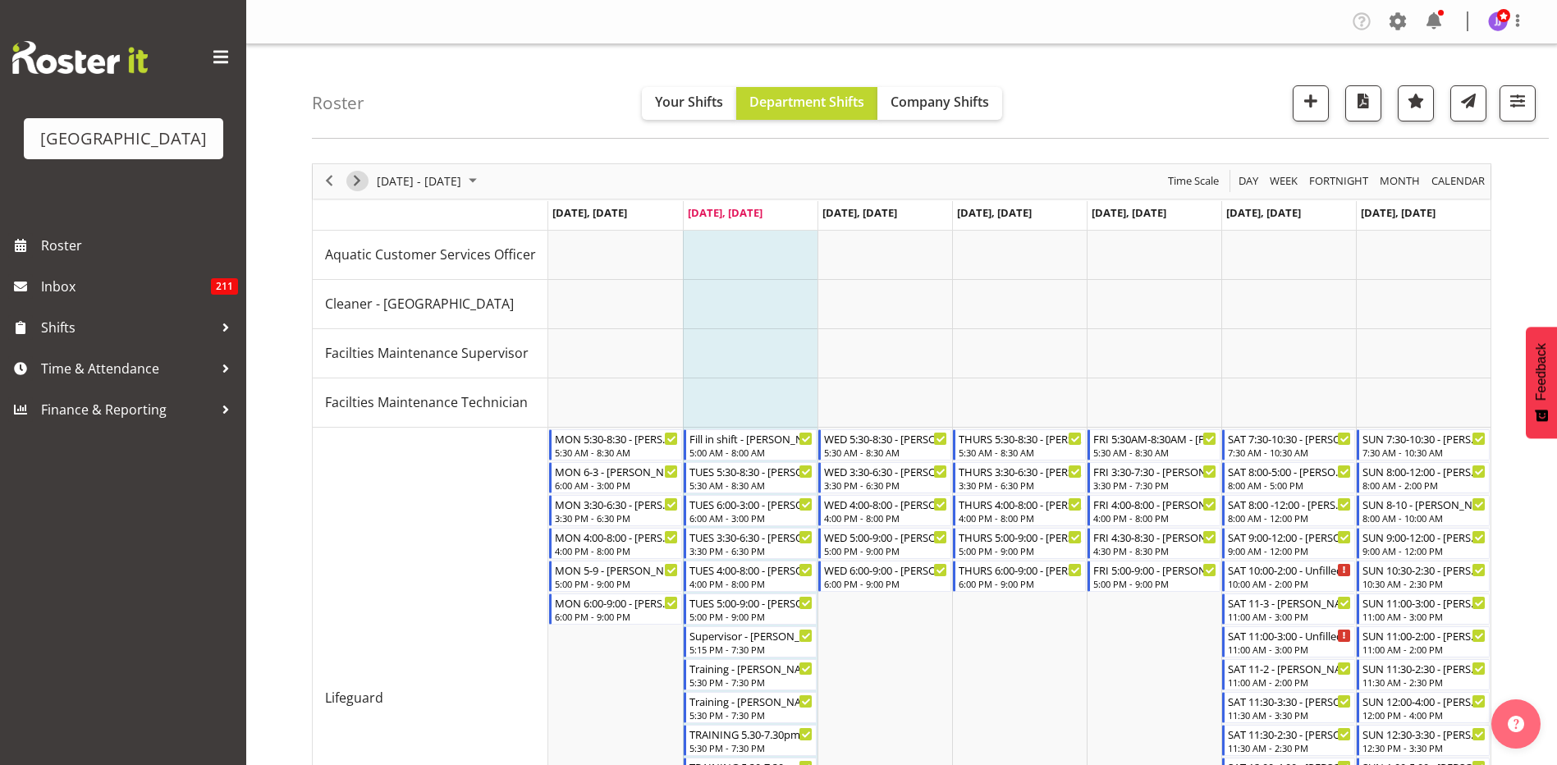
click at [360, 181] on span "Next" at bounding box center [357, 181] width 20 height 21
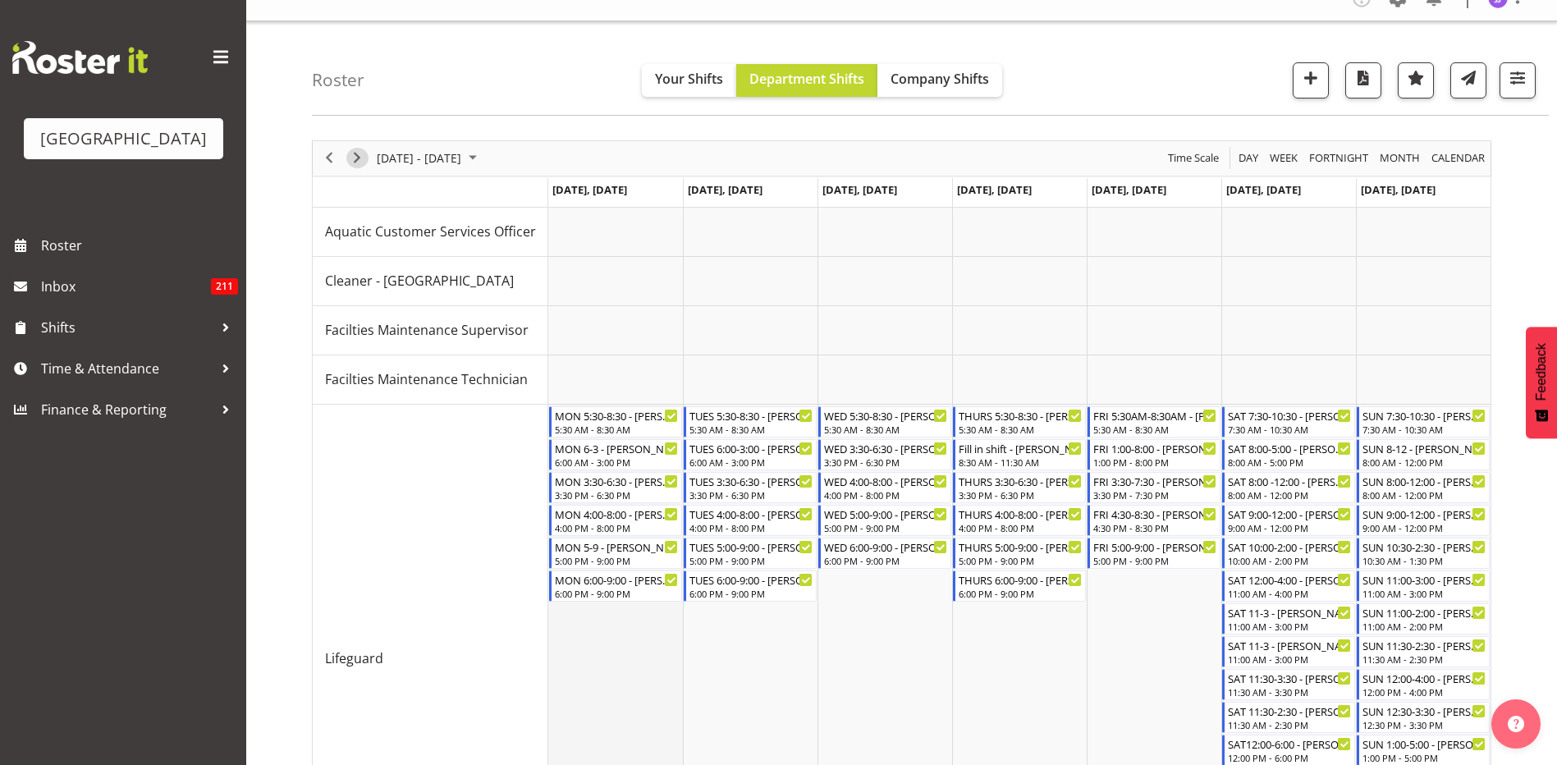
scroll to position [18, 0]
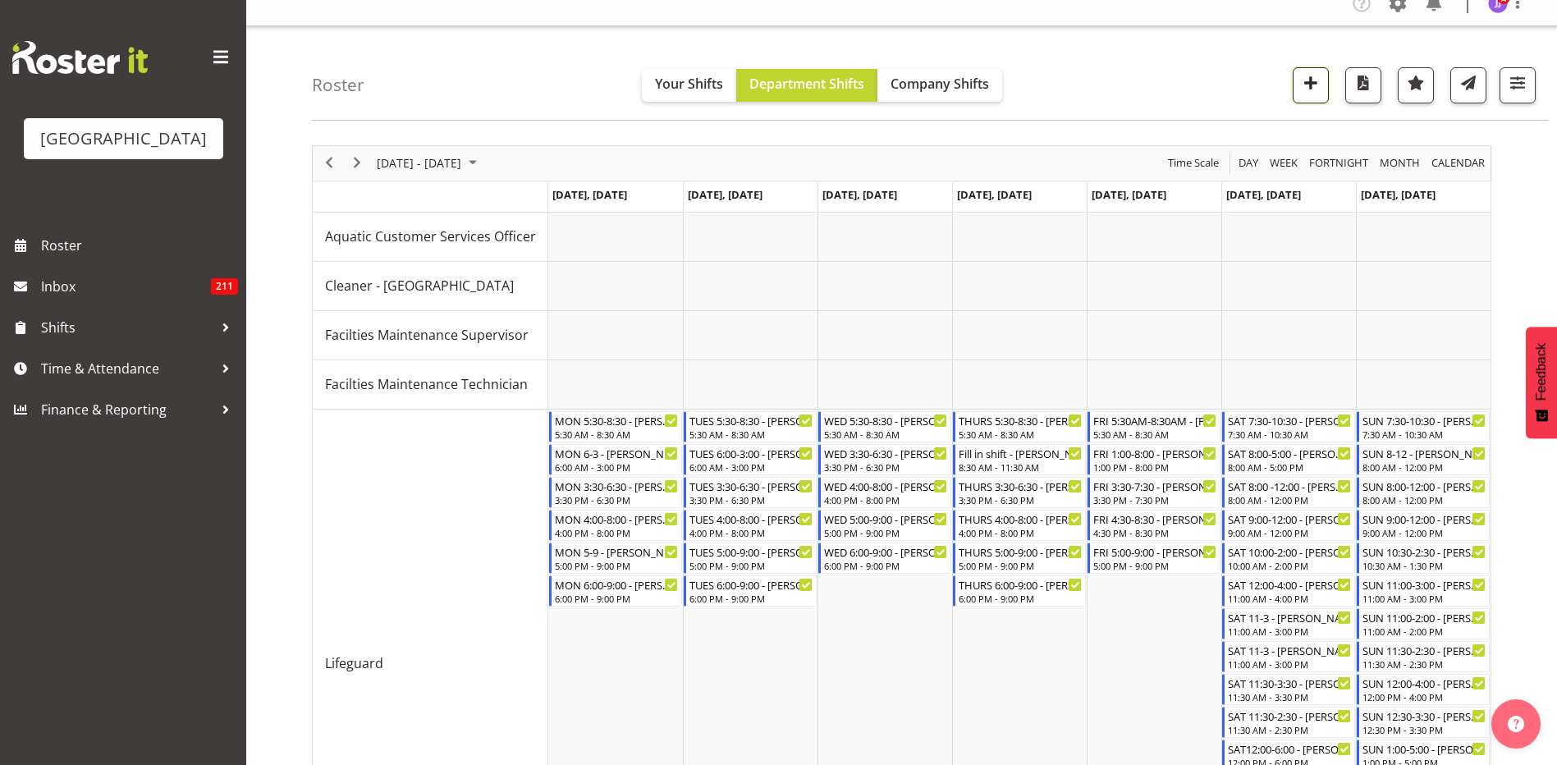
click at [1313, 85] on span "button" at bounding box center [1310, 82] width 21 height 21
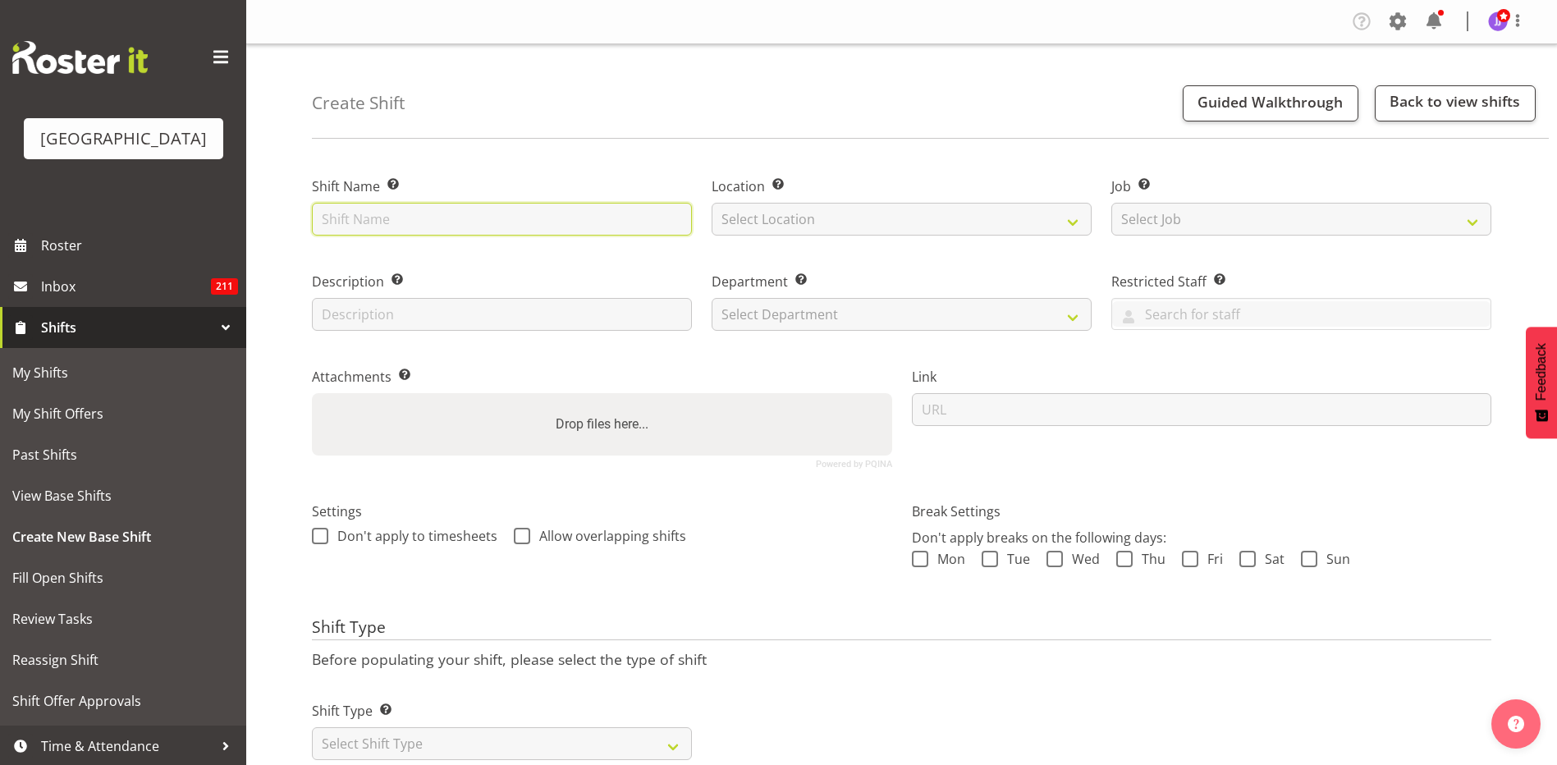
click at [506, 218] on input "text" at bounding box center [502, 219] width 380 height 33
type input "H"
type input "9"
type input "Lifeguard 9:00 - 1:00"
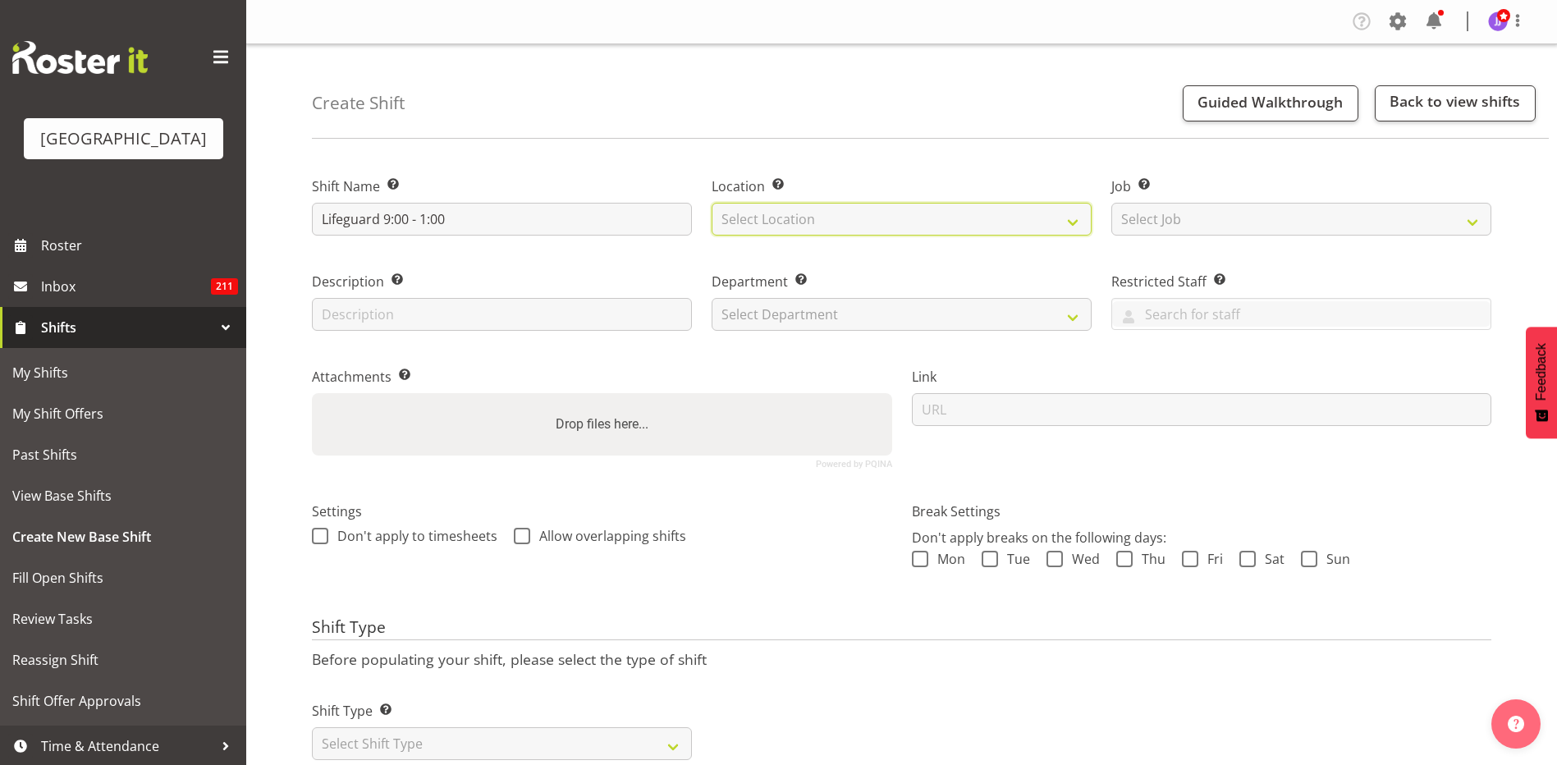
drag, startPoint x: 886, startPoint y: 215, endPoint x: 879, endPoint y: 236, distance: 22.6
click at [886, 215] on select "Select Location Splash Palace" at bounding box center [902, 219] width 380 height 33
select select "83"
click at [712, 203] on select "Select Location Splash Palace" at bounding box center [902, 219] width 380 height 33
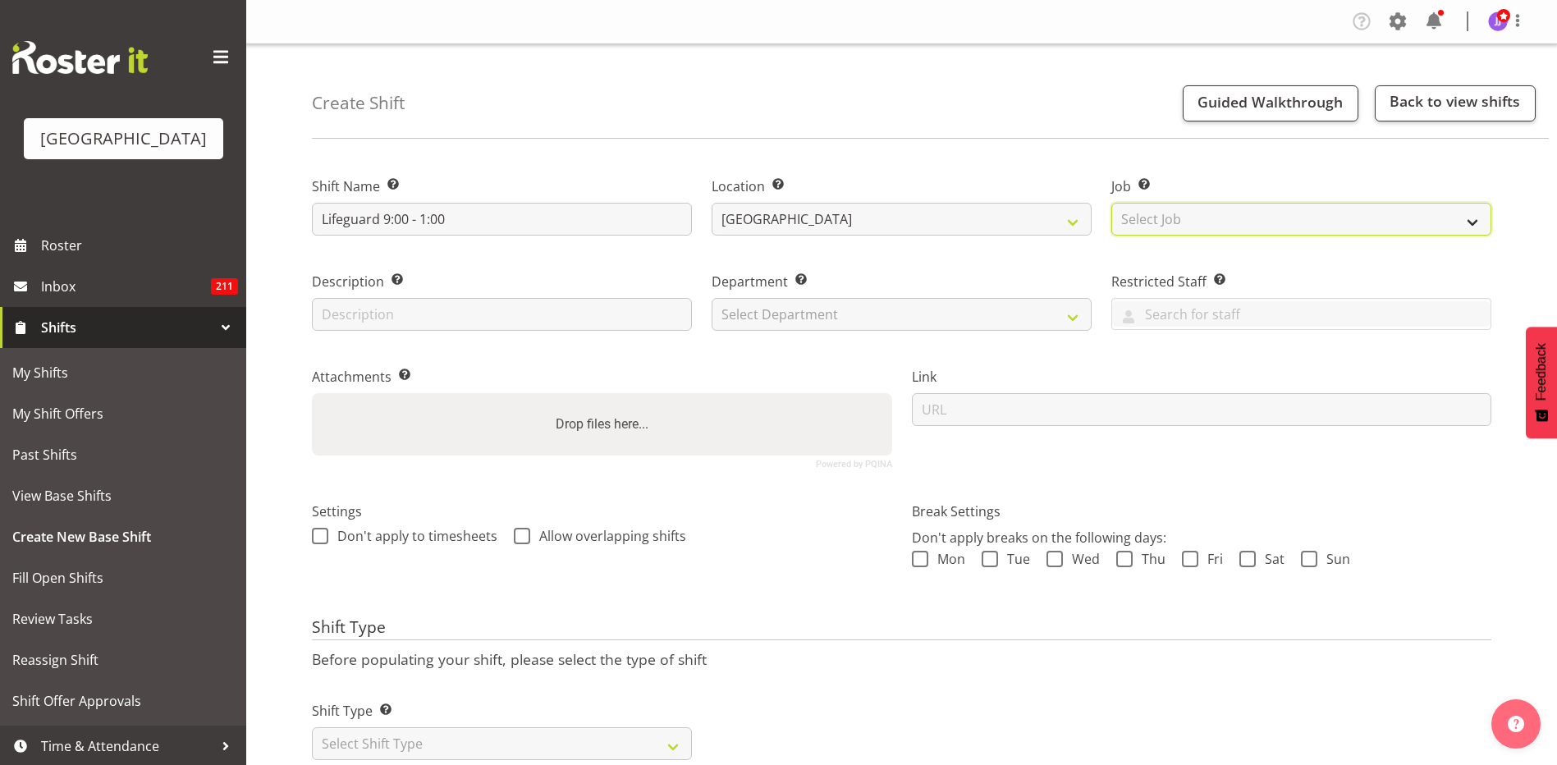
click at [1280, 220] on select "Select Job Create new job ACSO" at bounding box center [1301, 219] width 380 height 33
drag, startPoint x: 1142, startPoint y: 150, endPoint x: 1078, endPoint y: 174, distance: 68.3
click at [1140, 152] on div "Shift Name Enter a name for the shift (e.g. Day Shift). Lifeguard 9:00 - 1:00 L…" at bounding box center [934, 479] width 1245 height 657
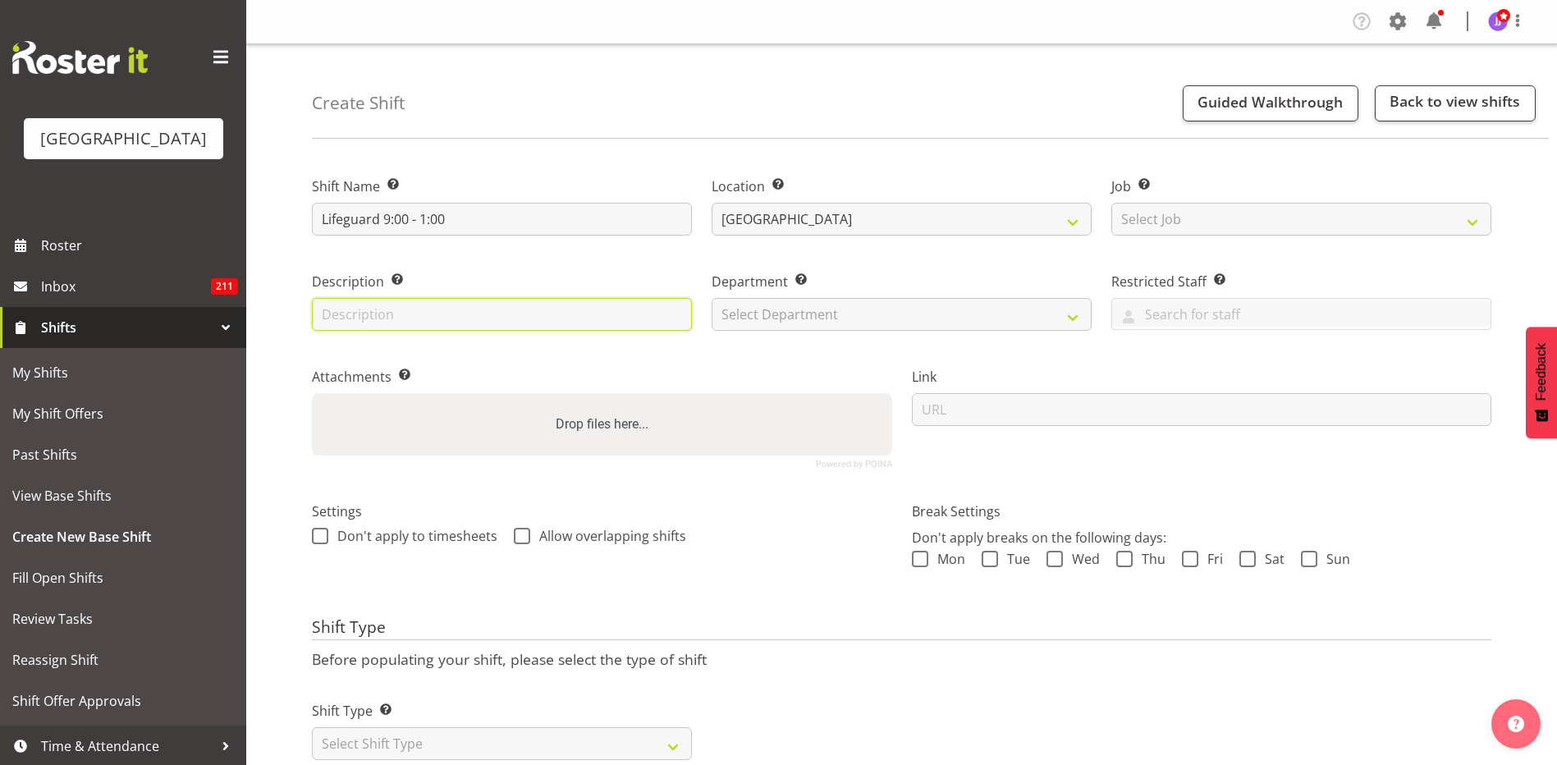
drag, startPoint x: 538, startPoint y: 307, endPoint x: 561, endPoint y: 305, distance: 23.9
click at [538, 307] on input "text" at bounding box center [502, 314] width 380 height 33
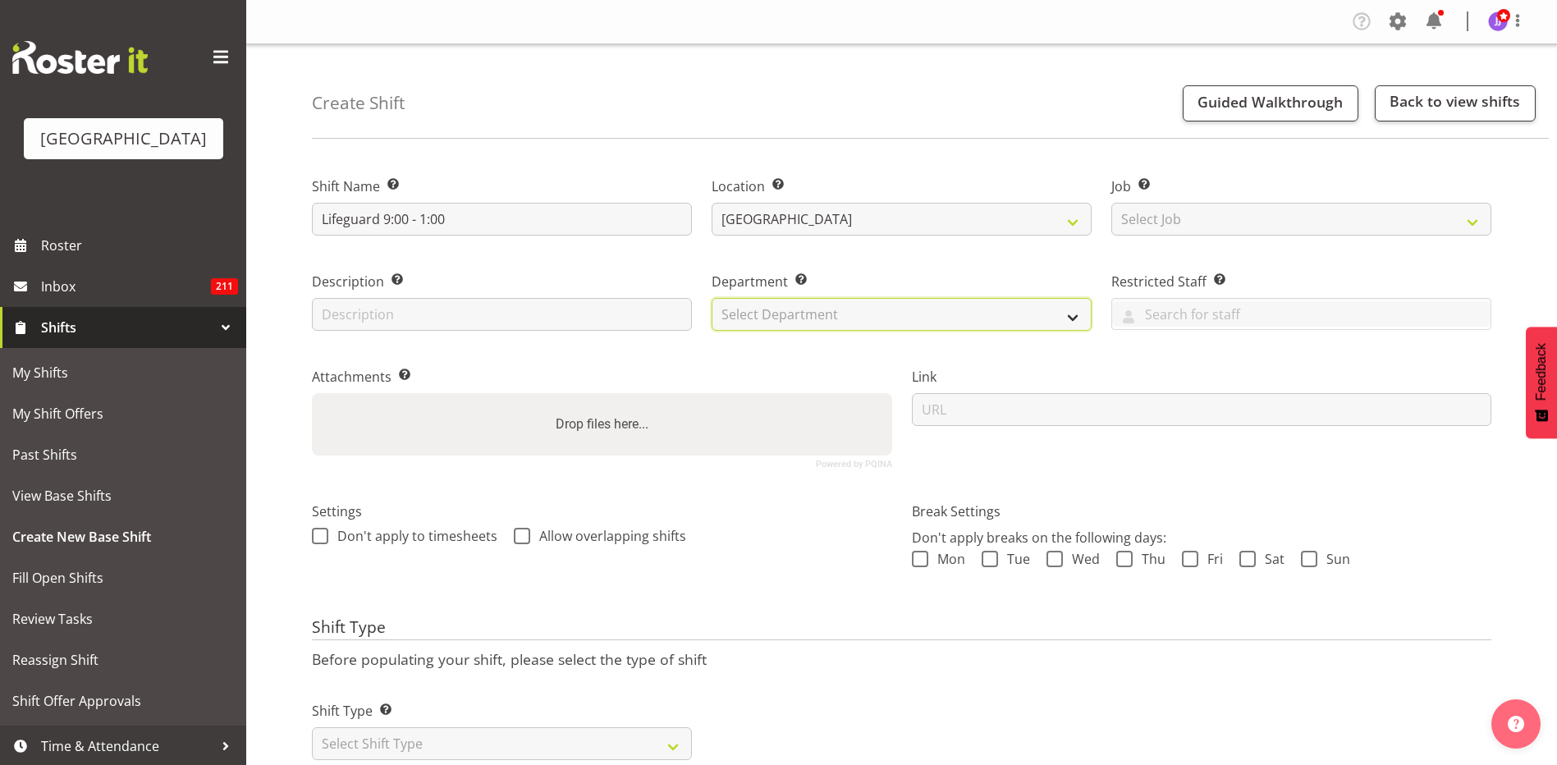
click at [893, 324] on select "Select Department Cleaning Crew Customer Services Crew Lifeguard Crew Maintenan…" at bounding box center [902, 314] width 380 height 33
select select "114"
click at [712, 298] on select "Select Department Cleaning Crew Customer Services Crew Lifeguard Crew Maintenan…" at bounding box center [902, 314] width 380 height 33
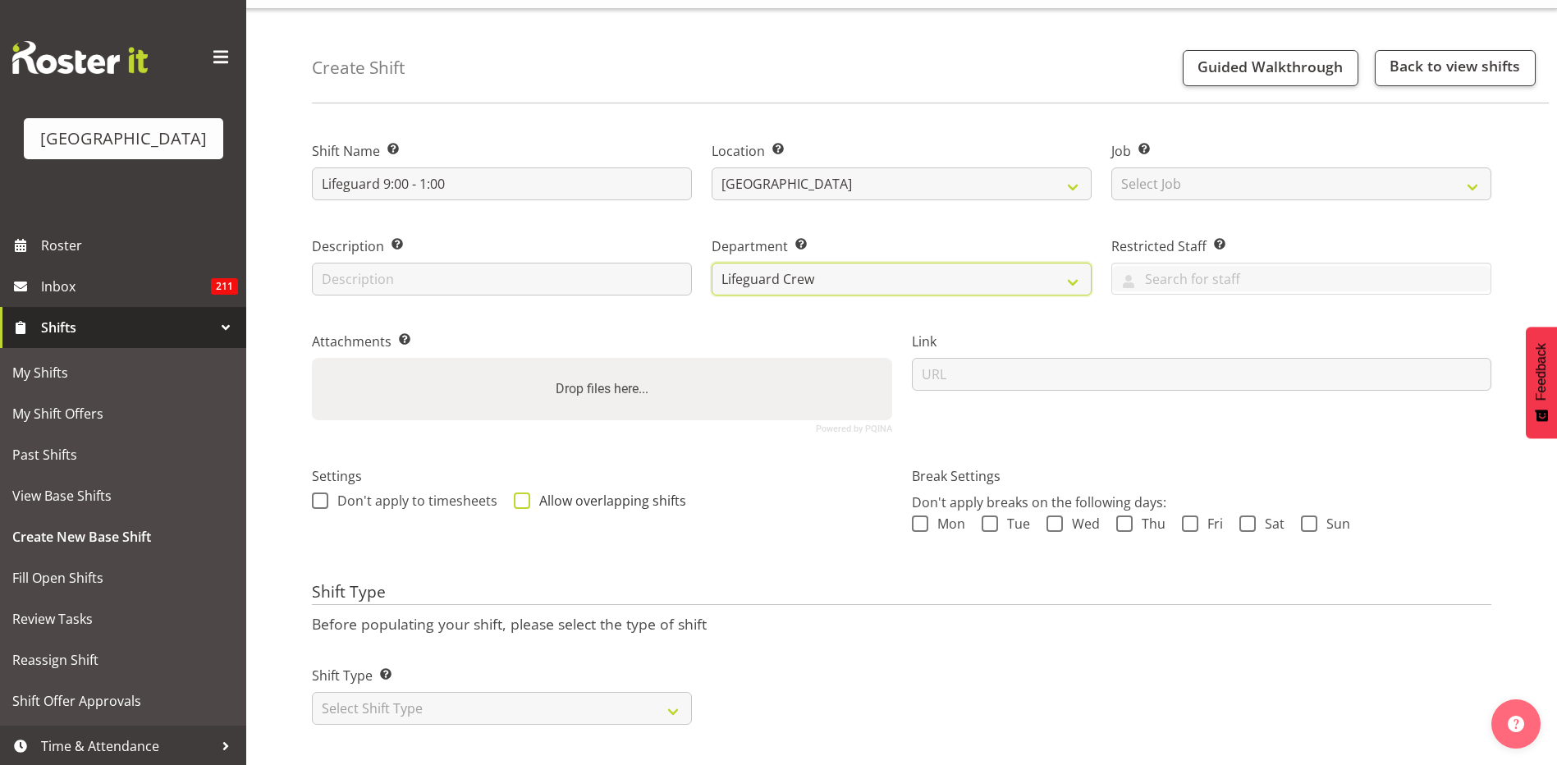
scroll to position [55, 0]
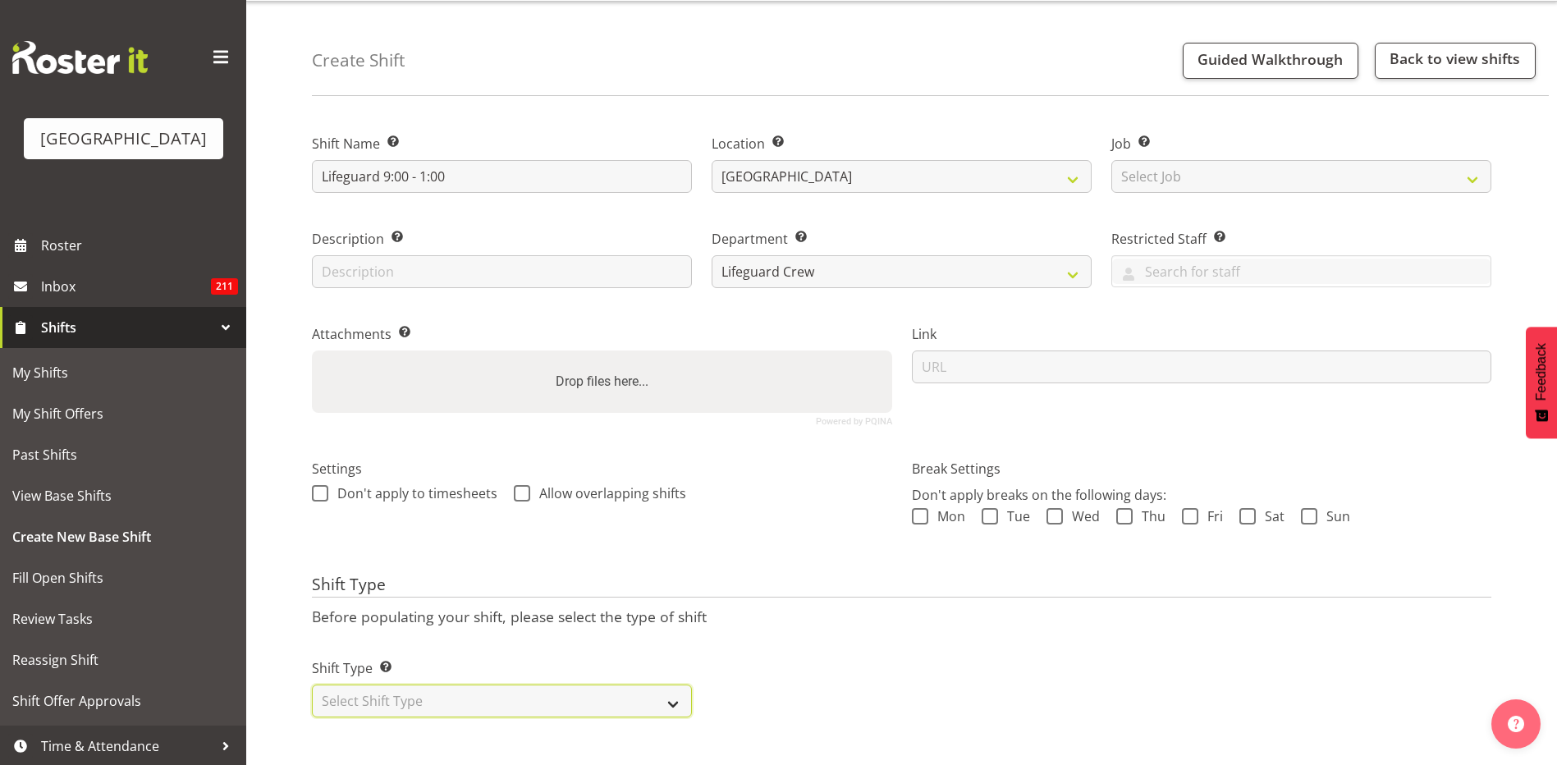
click at [507, 688] on select "Select Shift Type One Off Shift Recurring Shift Rotating Shift" at bounding box center [502, 701] width 380 height 33
select select "one_off"
click at [312, 685] on select "Select Shift Type One Off Shift Recurring Shift Rotating Shift" at bounding box center [502, 701] width 380 height 33
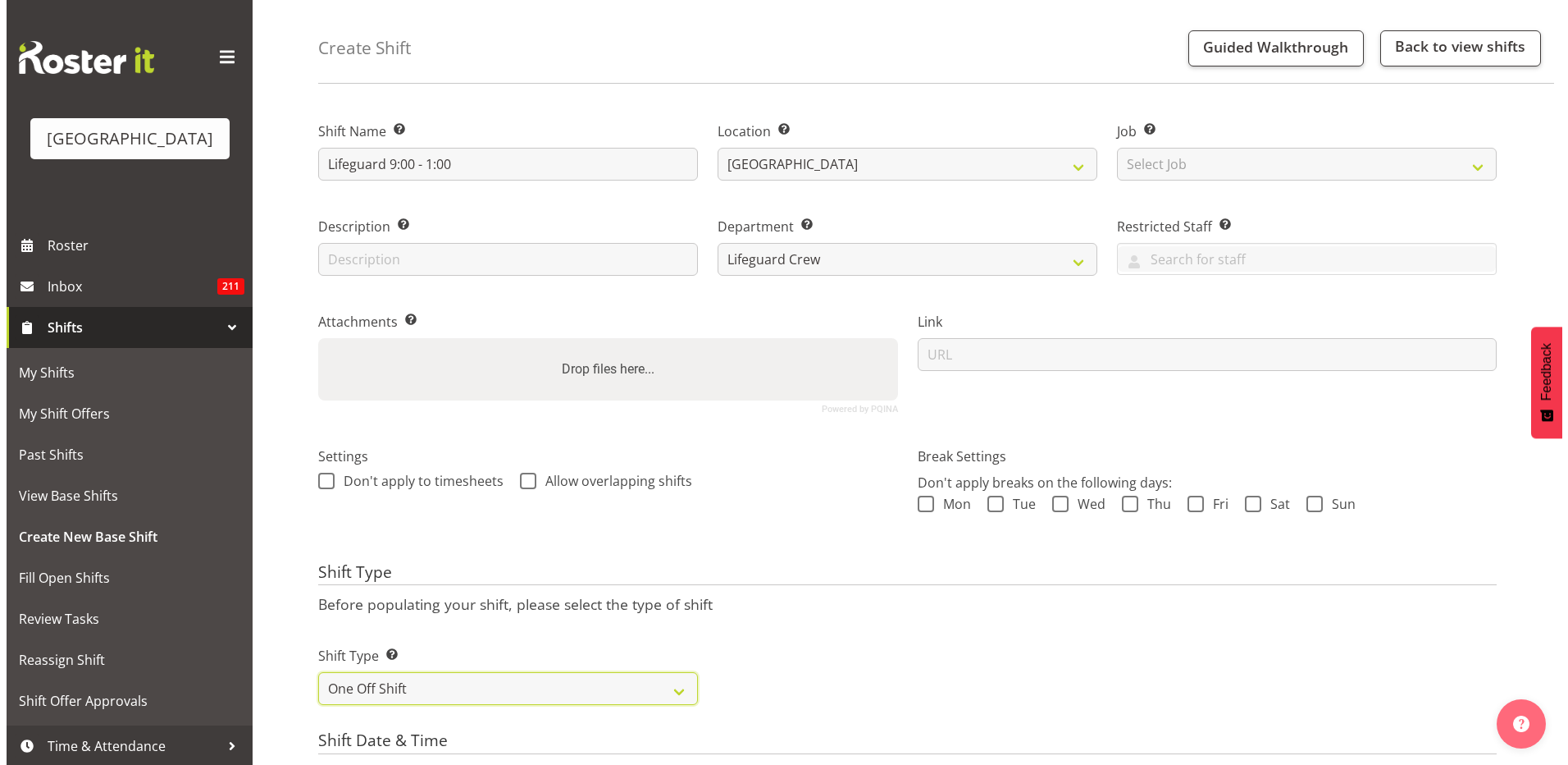
scroll to position [547, 0]
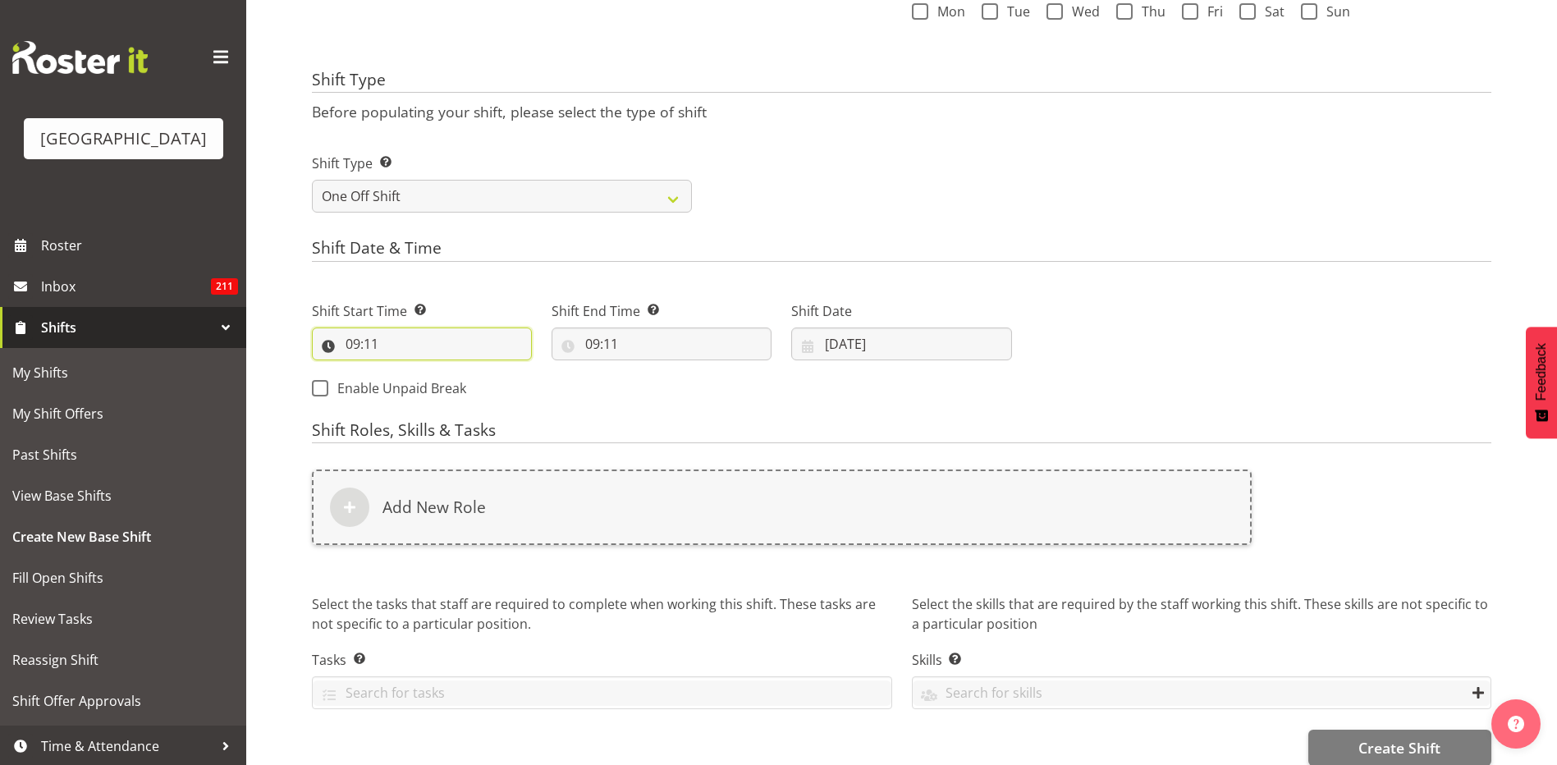
click at [373, 346] on input "09:11" at bounding box center [422, 343] width 220 height 33
click at [425, 387] on select "00 01 02 03 04 05 06 07 08 09 10 11 12 13 14 15 16 17 18 19 20 21 22 23" at bounding box center [423, 386] width 37 height 33
click at [405, 370] on select "00 01 02 03 04 05 06 07 08 09 10 11 12 13 14 15 16 17 18 19 20 21 22 23" at bounding box center [423, 386] width 37 height 33
click at [471, 381] on select "00 01 02 03 04 05 06 07 08 09 10 11 12 13 14 15 16 17 18 19 20 21 22 23 24 25 2…" at bounding box center [466, 386] width 37 height 33
select select "0"
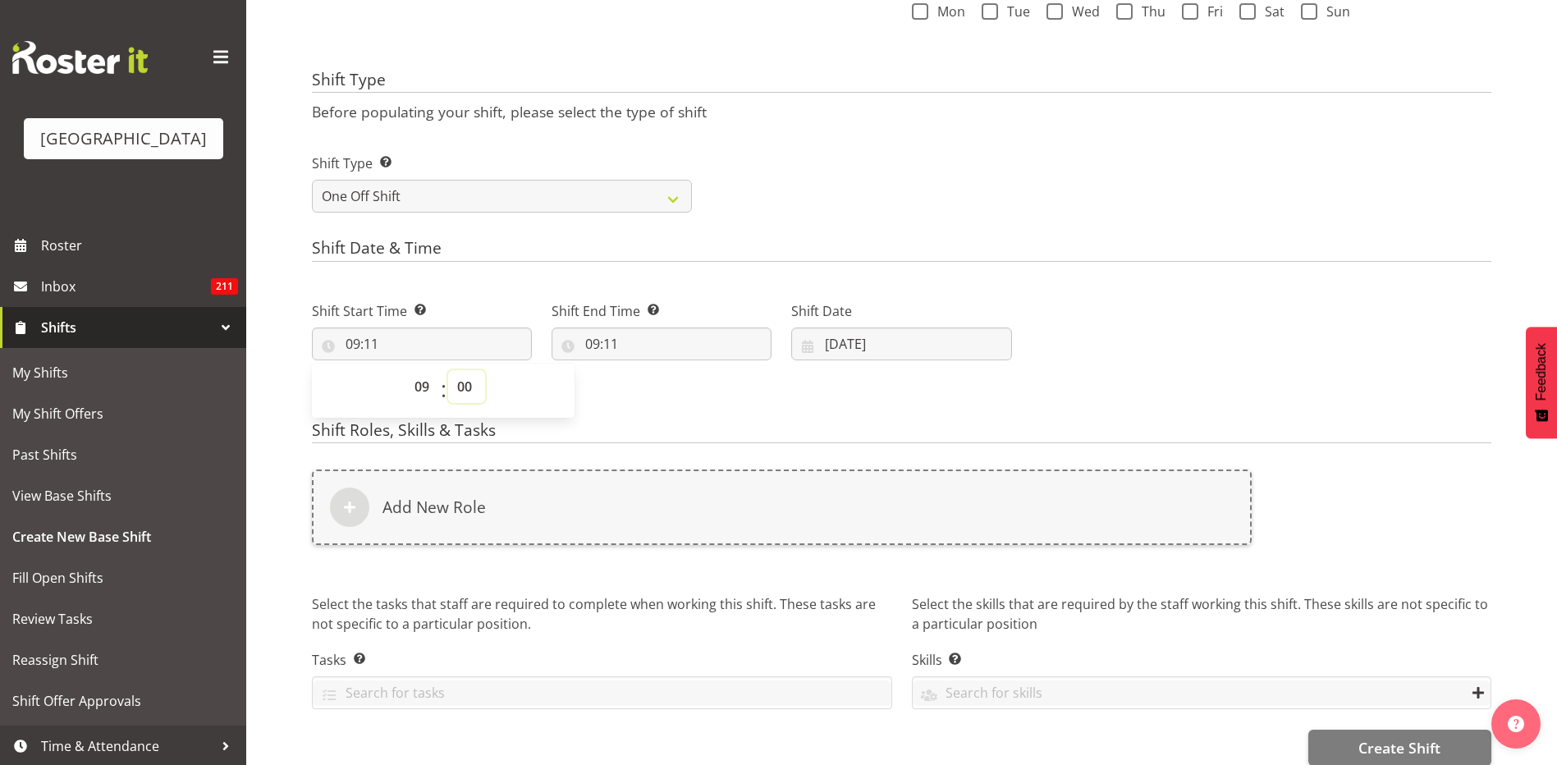
click at [448, 370] on select "00 01 02 03 04 05 06 07 08 09 10 11 12 13 14 15 16 17 18 19 20 21 22 23 24 25 2…" at bounding box center [466, 386] width 37 height 33
type input "09:00"
click at [587, 349] on input "09:11" at bounding box center [662, 343] width 220 height 33
click at [660, 388] on select "00 01 02 03 04 05 06 07 08 09 10 11 12 13 14 15 16 17 18 19 20 21 22 23" at bounding box center [663, 386] width 37 height 33
select select "1"
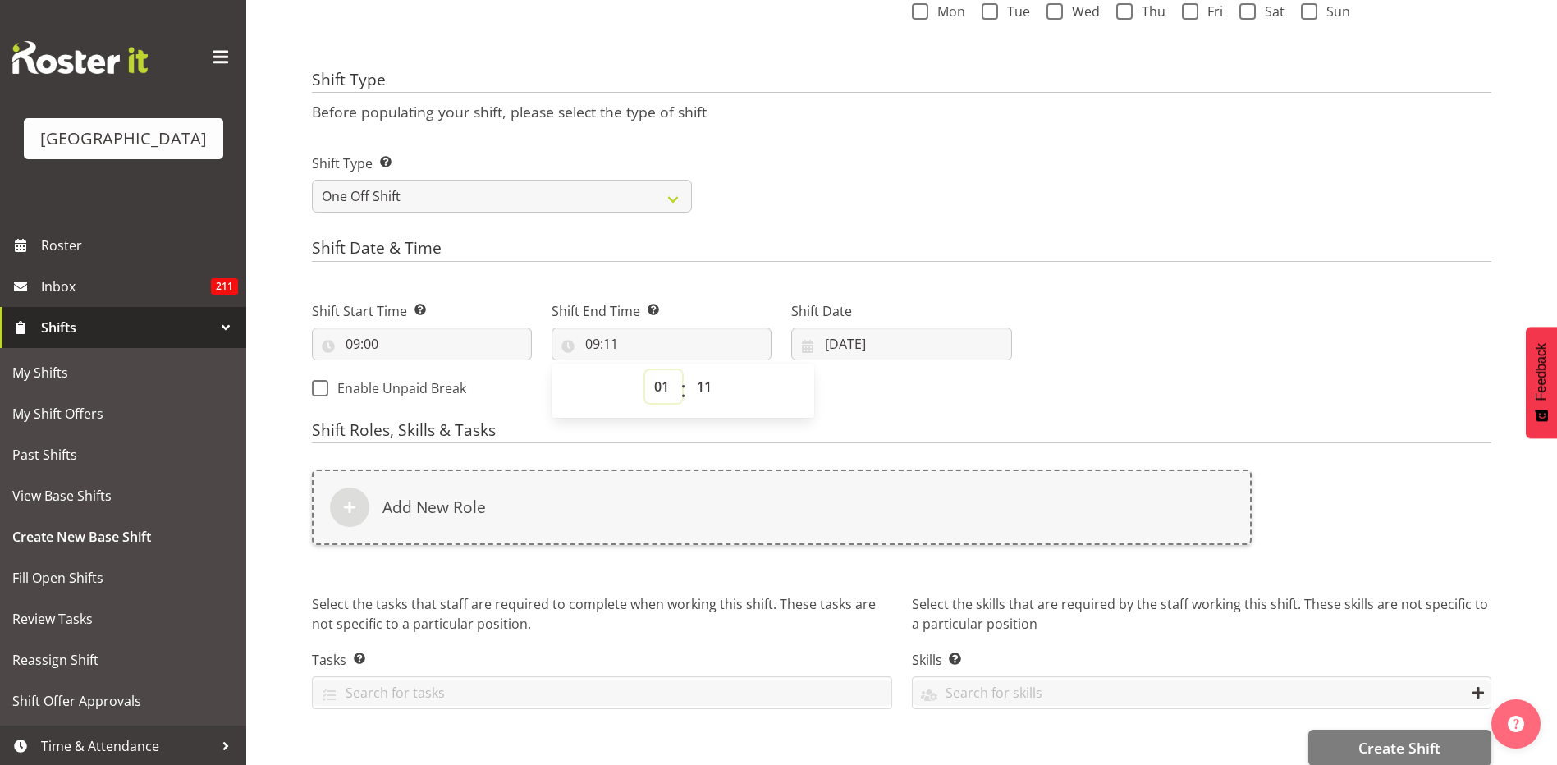
click at [645, 370] on select "00 01 02 03 04 05 06 07 08 09 10 11 12 13 14 15 16 17 18 19 20 21 22 23" at bounding box center [663, 386] width 37 height 33
type input "01:11"
drag, startPoint x: 709, startPoint y: 381, endPoint x: 708, endPoint y: 368, distance: 13.2
click at [709, 381] on select "00 01 02 03 04 05 06 07 08 09 10 11 12 13 14 15 16 17 18 19 20 21 22 23 24 25 2…" at bounding box center [706, 386] width 37 height 33
select select "0"
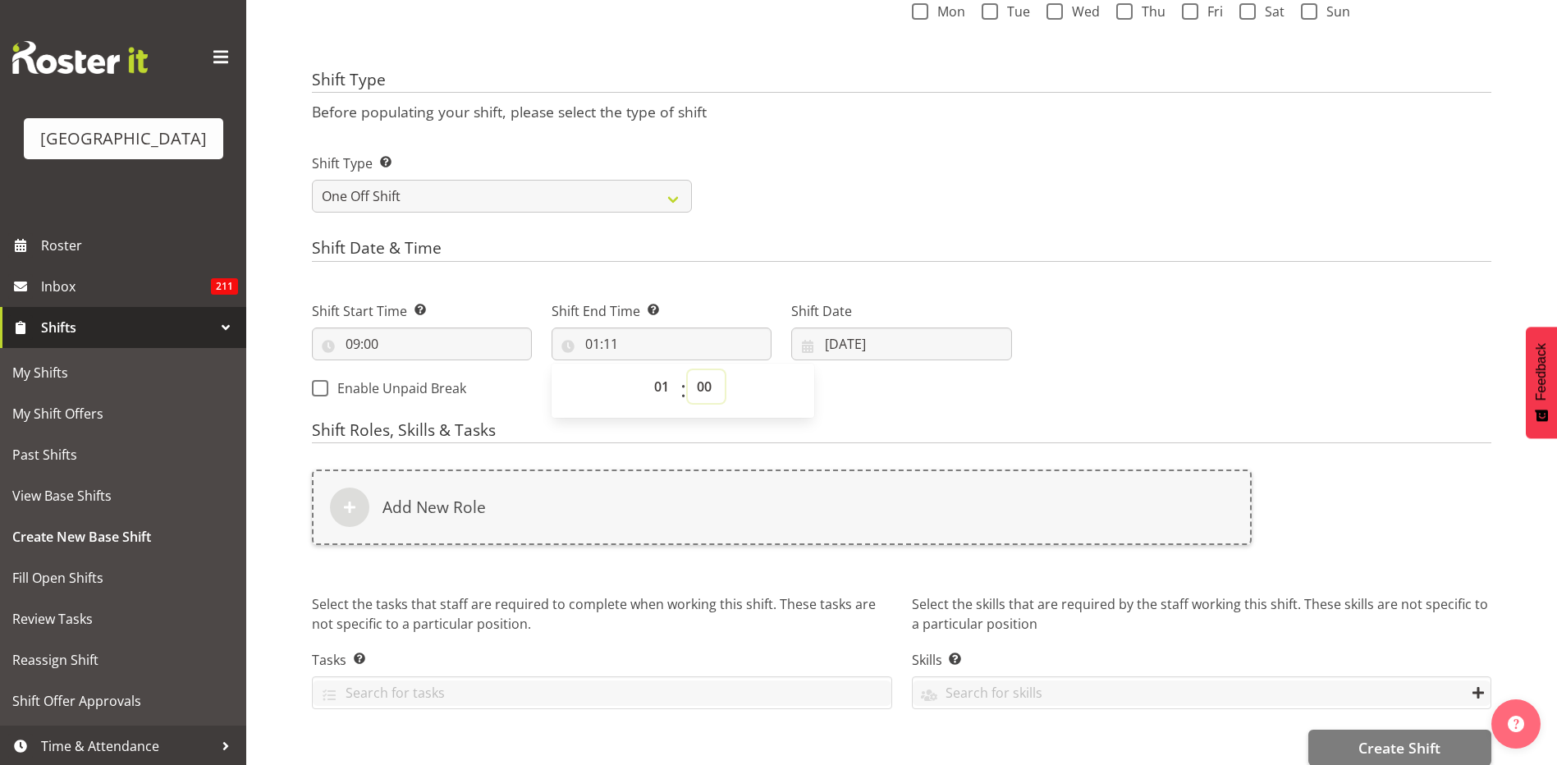
click at [688, 370] on select "00 01 02 03 04 05 06 07 08 09 10 11 12 13 14 15 16 17 18 19 20 21 22 23 24 25 2…" at bounding box center [706, 386] width 37 height 33
type input "01:00"
click at [891, 349] on input "12/08/2025" at bounding box center [901, 343] width 220 height 33
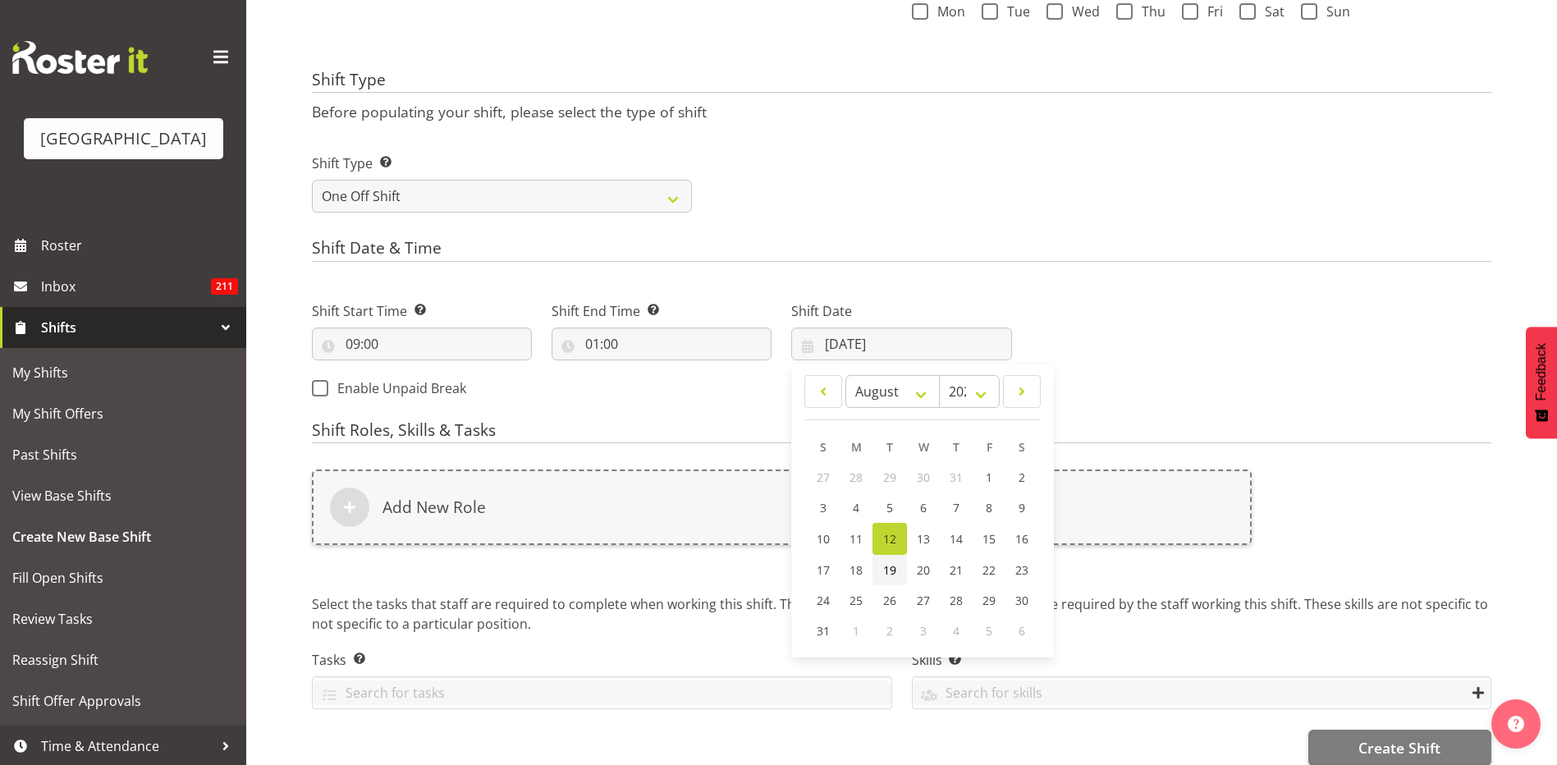
click at [885, 570] on span "19" at bounding box center [889, 570] width 13 height 16
type input "19/08/2025"
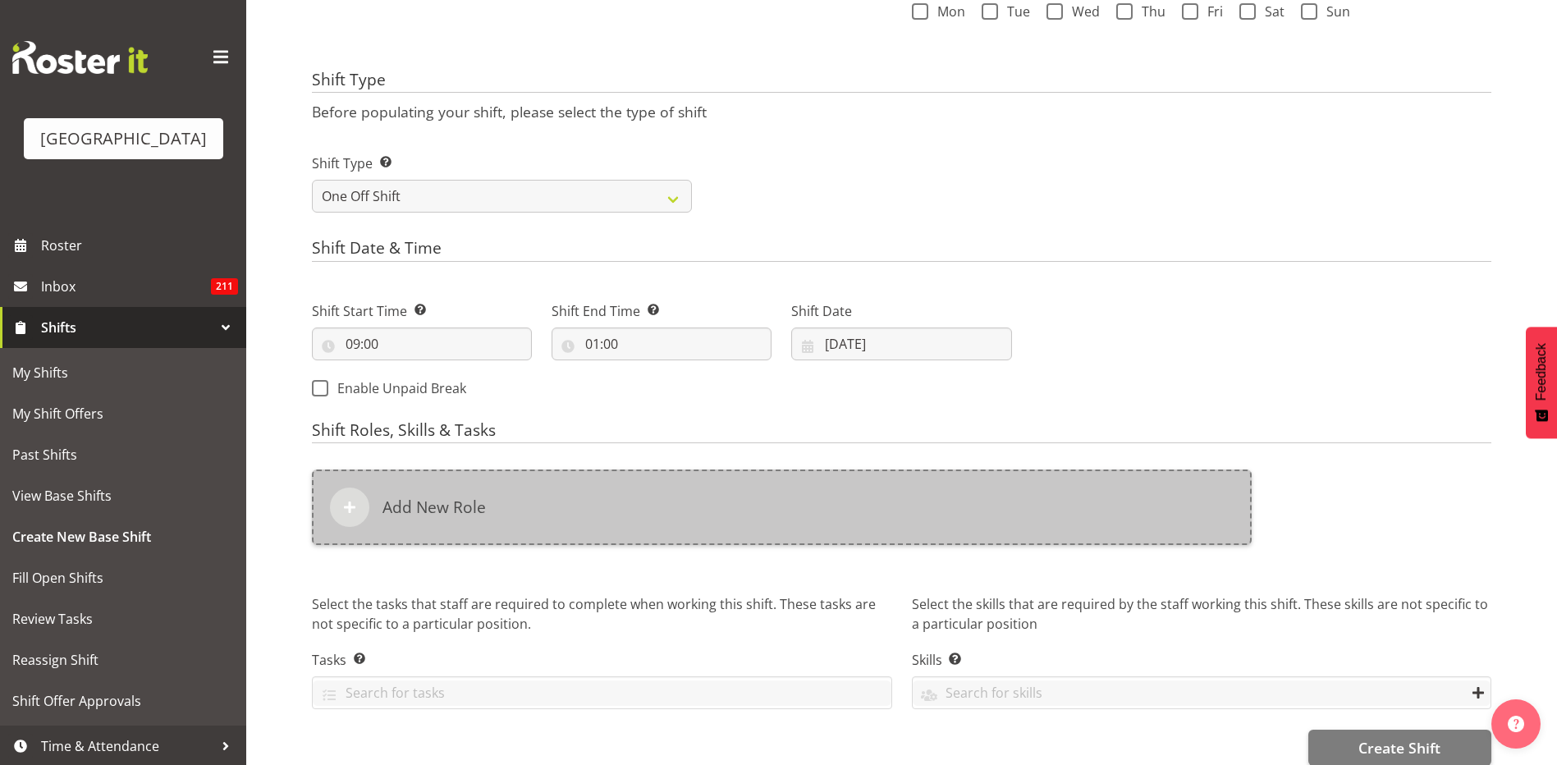
click at [426, 522] on div "Add New Role" at bounding box center [782, 507] width 940 height 76
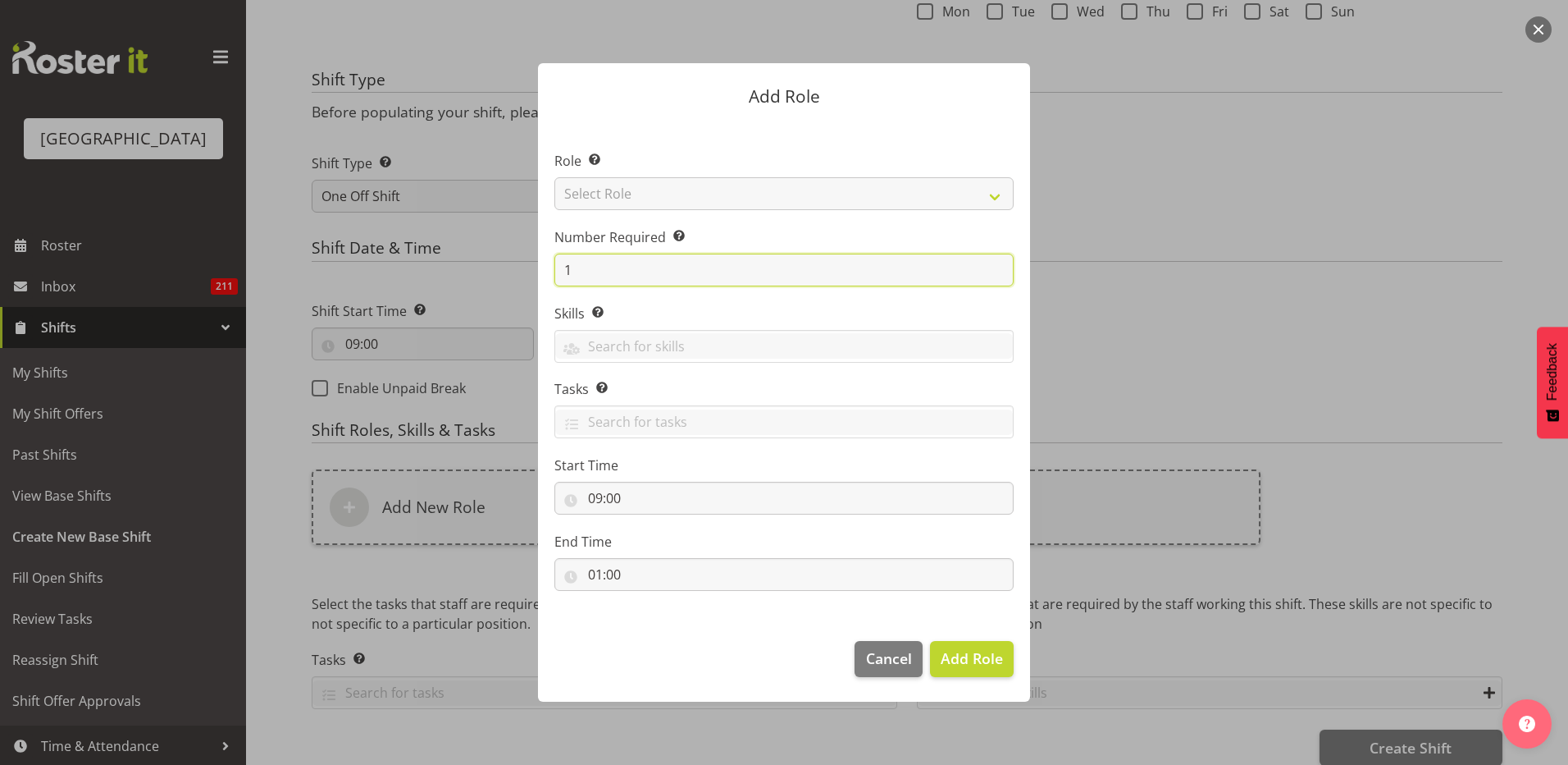
click at [659, 264] on input "1" at bounding box center [784, 270] width 460 height 33
click at [639, 186] on select "Select Role Aquatic Customer Services Officer Cleaner - Splash Palace Facilties…" at bounding box center [784, 193] width 460 height 33
select select "96"
click at [555, 177] on select "Select Role Aquatic Customer Services Officer Cleaner - Splash Palace Facilties…" at bounding box center [784, 193] width 460 height 33
click at [623, 268] on input "1" at bounding box center [784, 270] width 460 height 33
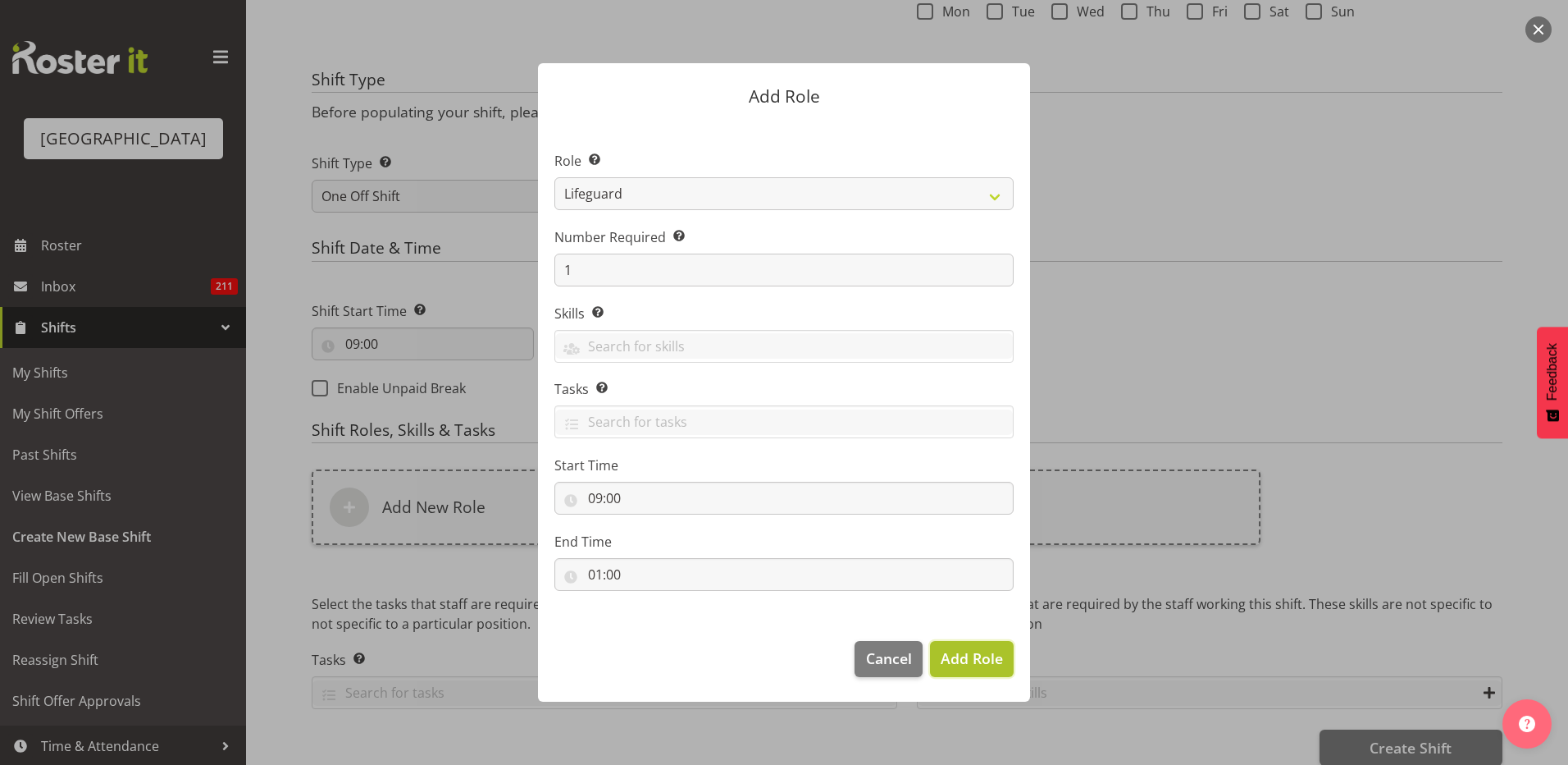
click at [1012, 671] on button "Add Role" at bounding box center [972, 659] width 84 height 36
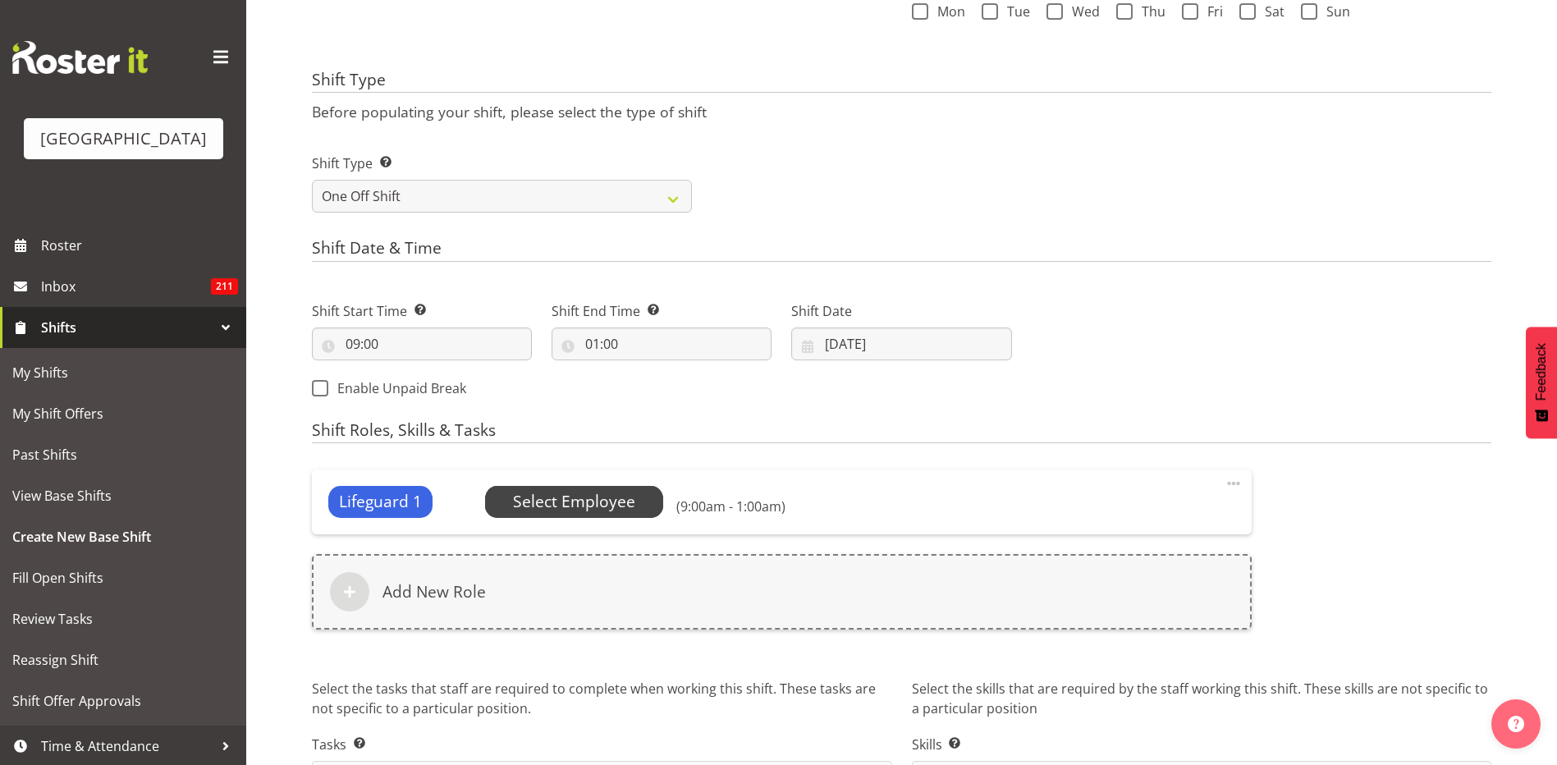
click at [582, 497] on span "Select Employee" at bounding box center [574, 502] width 122 height 24
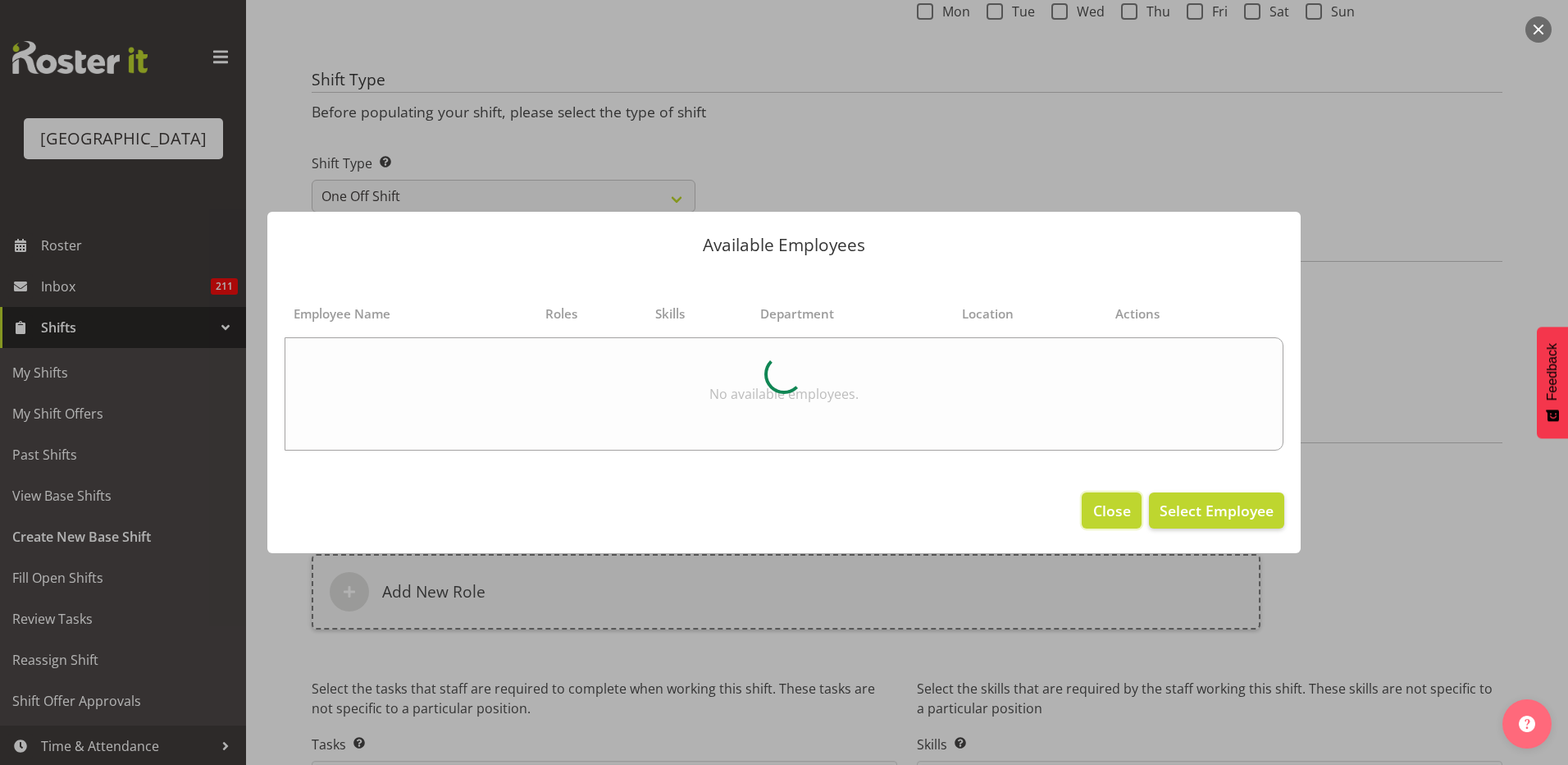
click at [1091, 505] on button "Close" at bounding box center [1111, 510] width 59 height 36
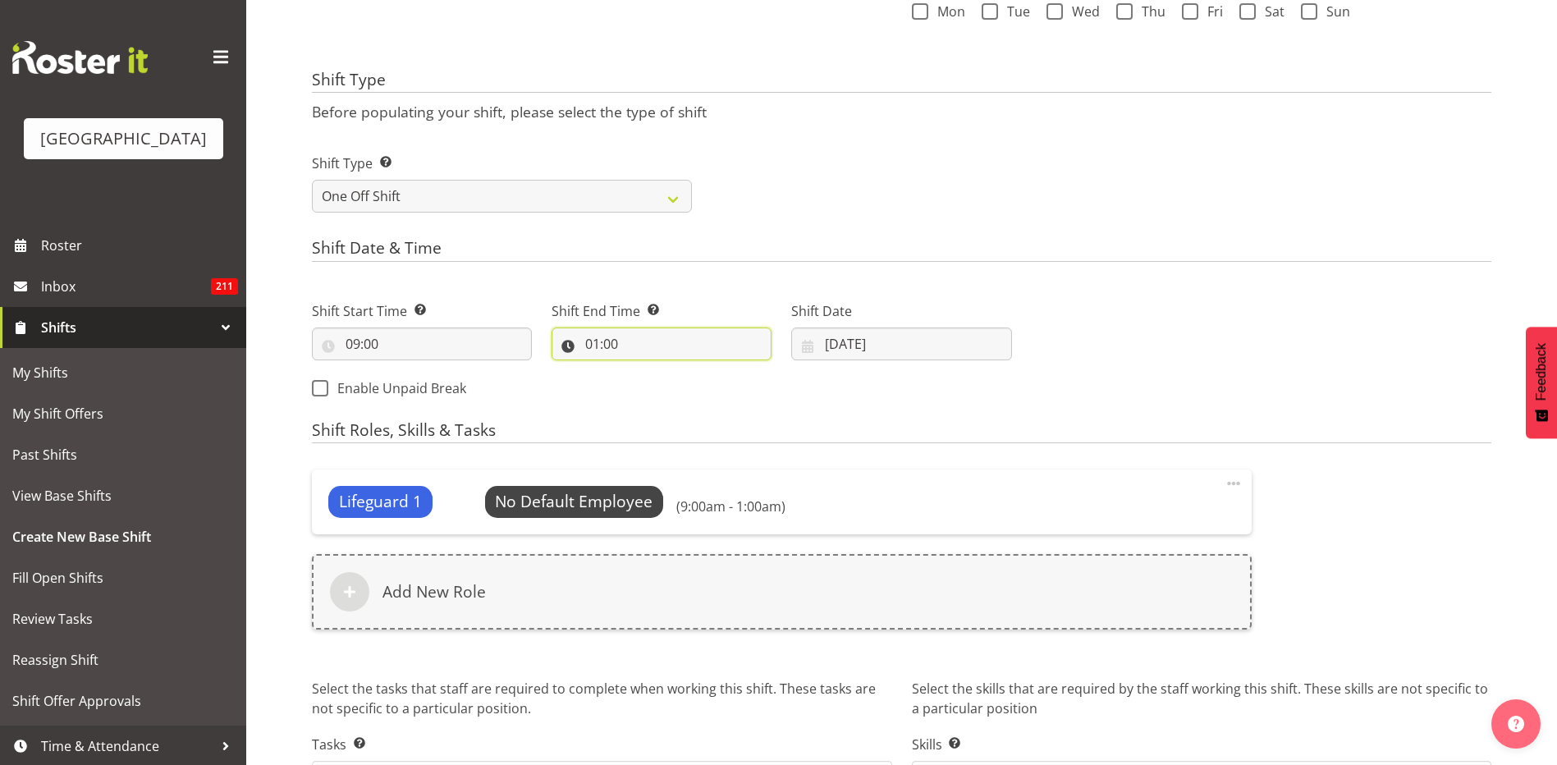
click at [606, 346] on input "01:00" at bounding box center [662, 343] width 220 height 33
click at [666, 387] on select "00 01 02 03 04 05 06 07 08 09 10 11 12 13 14 15 16 17 18 19 20 21 22 23" at bounding box center [663, 386] width 37 height 33
select select "13"
click at [645, 370] on select "00 01 02 03 04 05 06 07 08 09 10 11 12 13 14 15 16 17 18 19 20 21 22 23" at bounding box center [663, 386] width 37 height 33
type input "13:00"
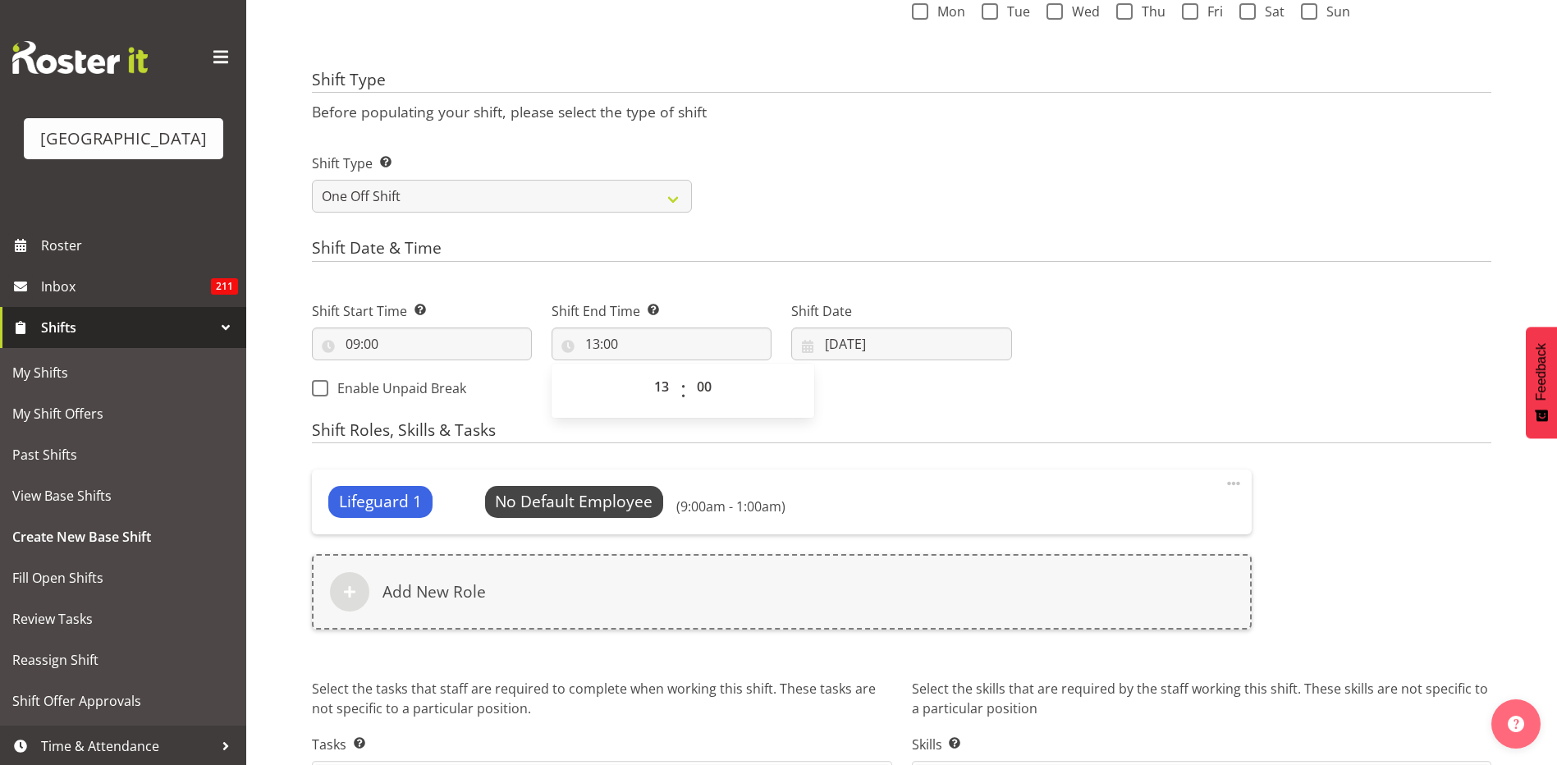
click at [954, 439] on h4 "Shift Roles, Skills & Tasks" at bounding box center [901, 432] width 1179 height 23
click at [1235, 482] on span at bounding box center [1234, 484] width 20 height 20
click at [1213, 511] on link "Edit" at bounding box center [1165, 520] width 158 height 30
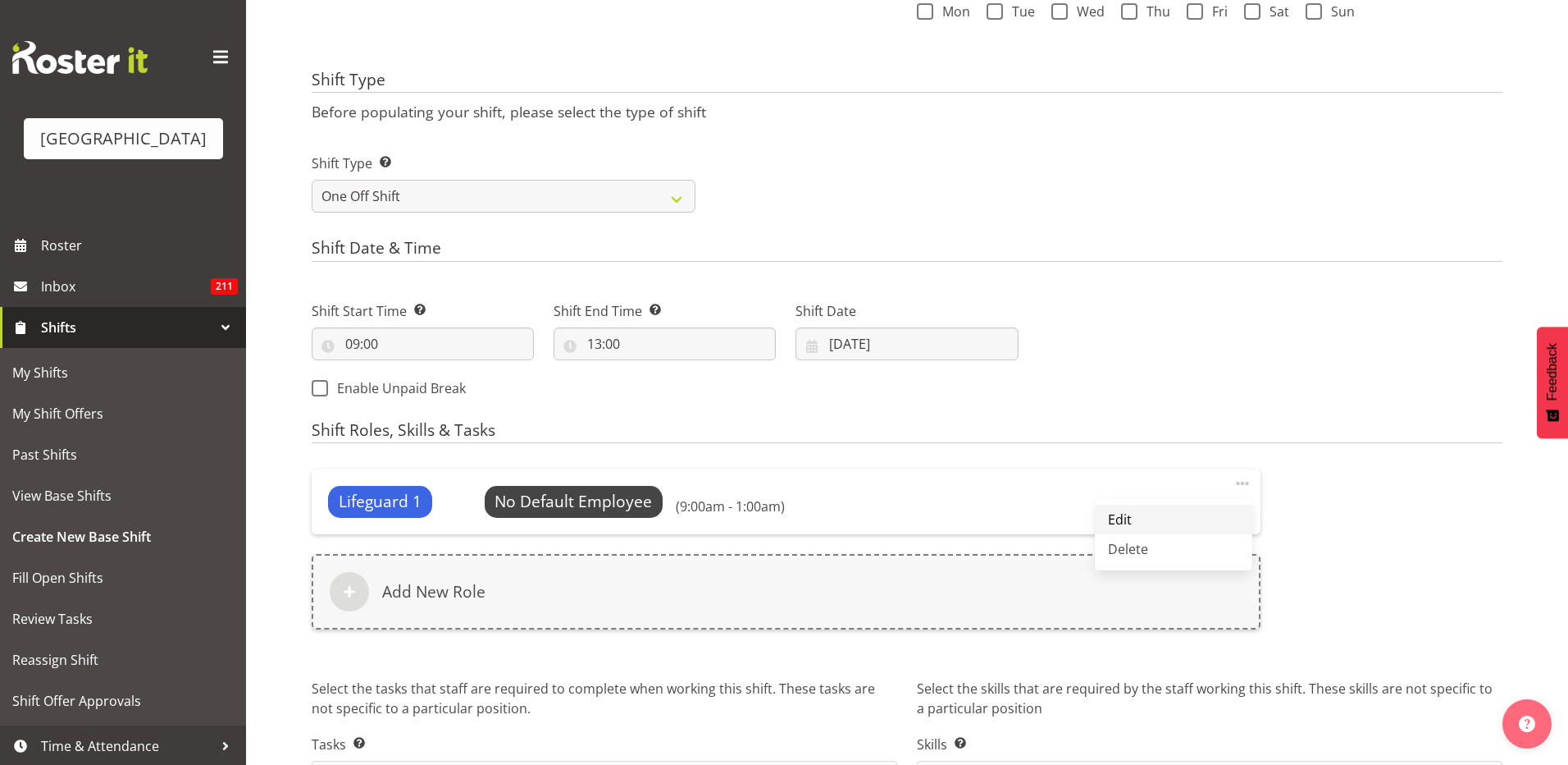
select select "1"
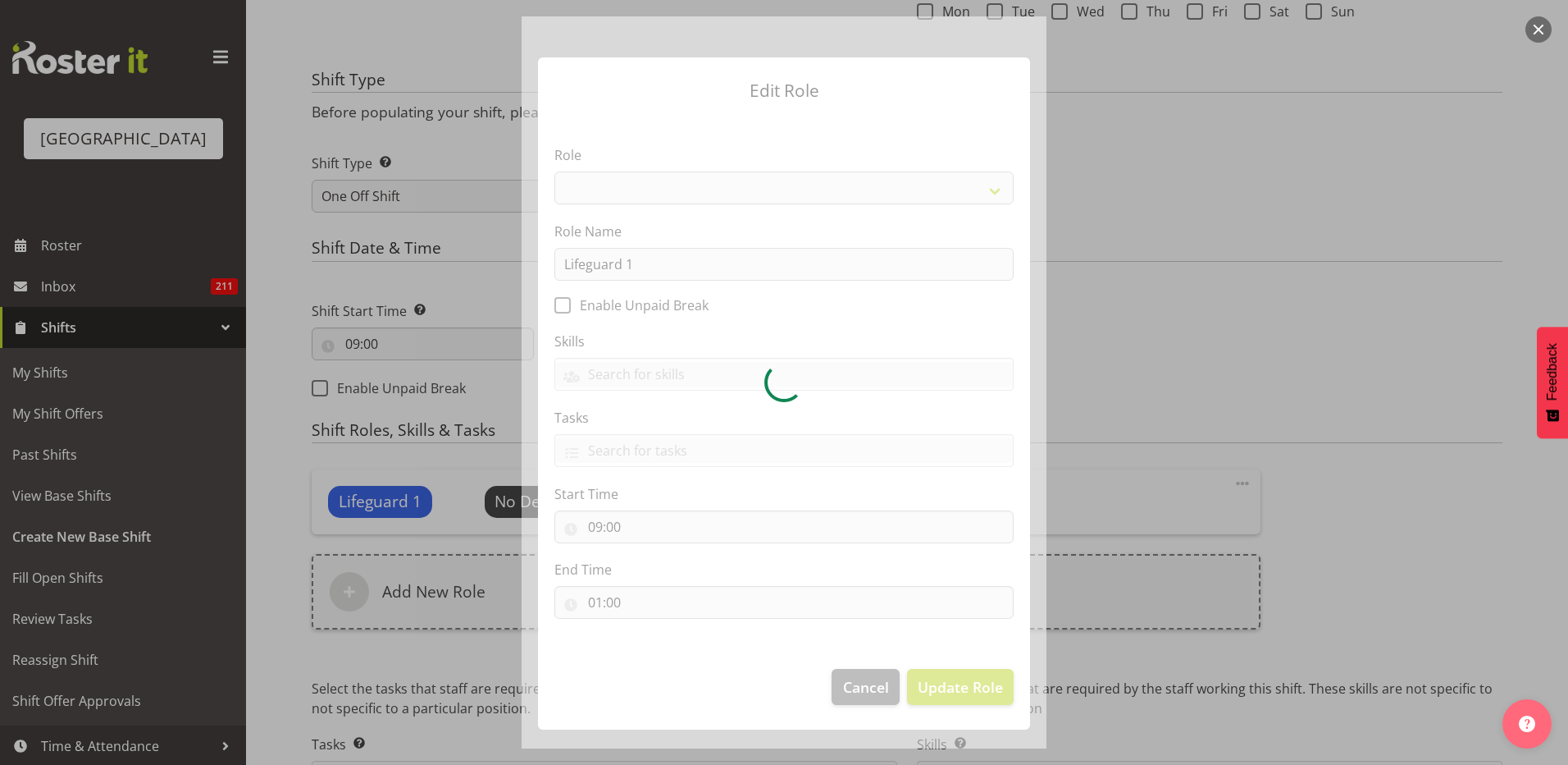
select select "96"
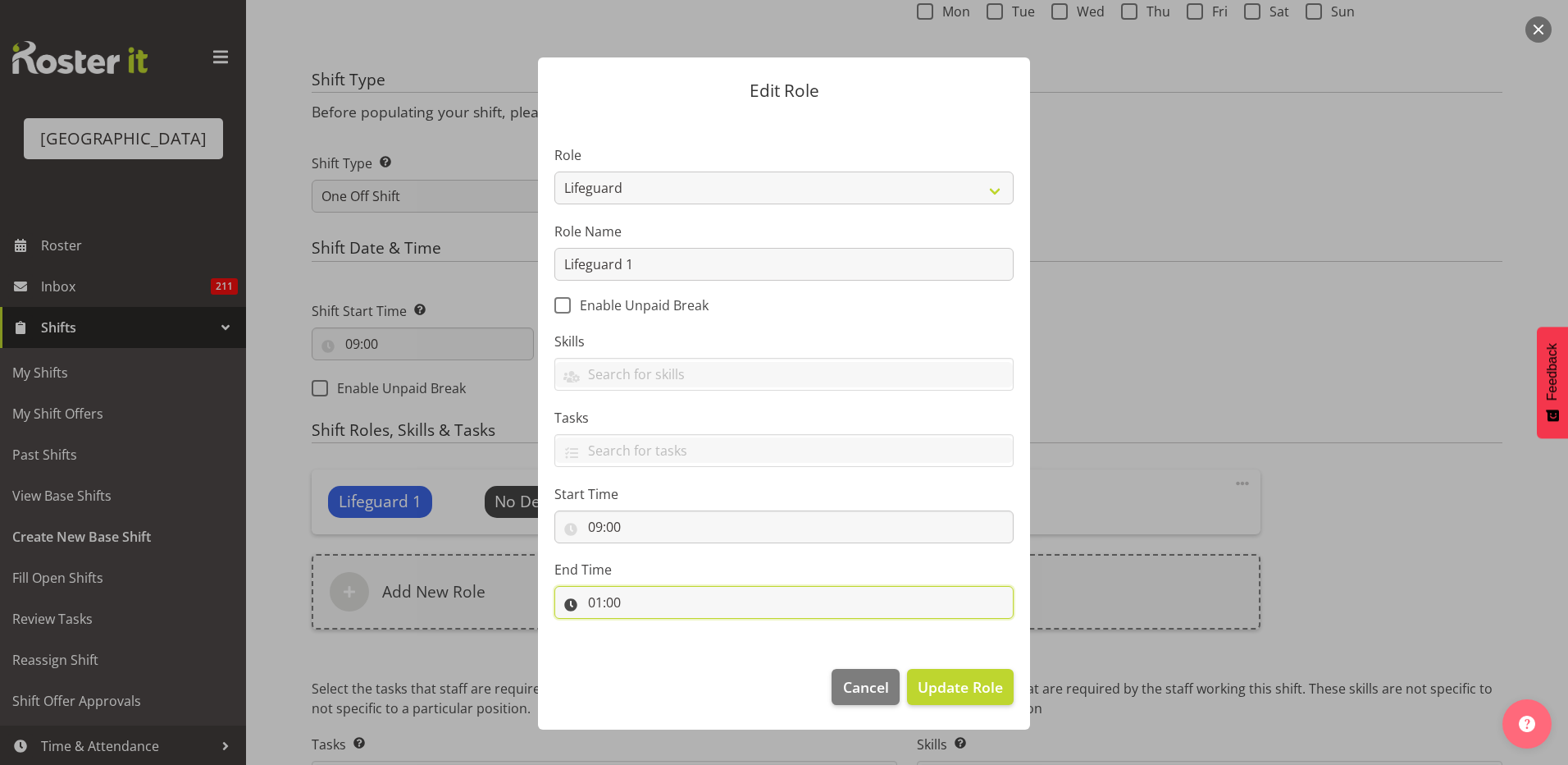
click at [599, 604] on input "01:00" at bounding box center [784, 602] width 460 height 33
click at [673, 647] on select "00 01 02 03 04 05 06 07 08 09 10 11 12 13 14 15 16 17 18 19 20 21 22 23" at bounding box center [666, 645] width 37 height 33
select select "13"
click at [648, 629] on select "00 01 02 03 04 05 06 07 08 09 10 11 12 13 14 15 16 17 18 19 20 21 22 23" at bounding box center [666, 645] width 37 height 33
type input "13:00"
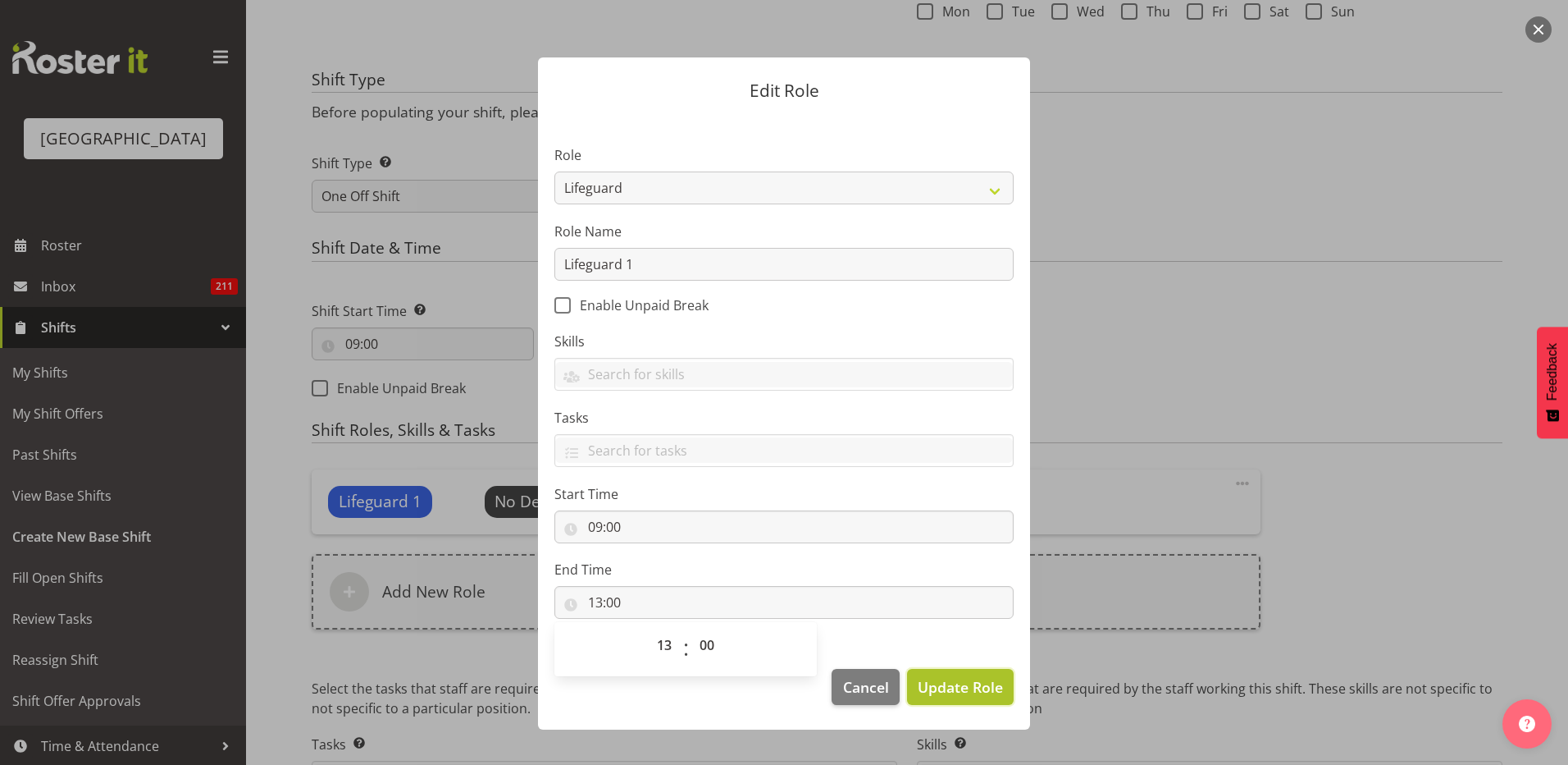
click at [946, 693] on span "Update Role" at bounding box center [959, 686] width 85 height 21
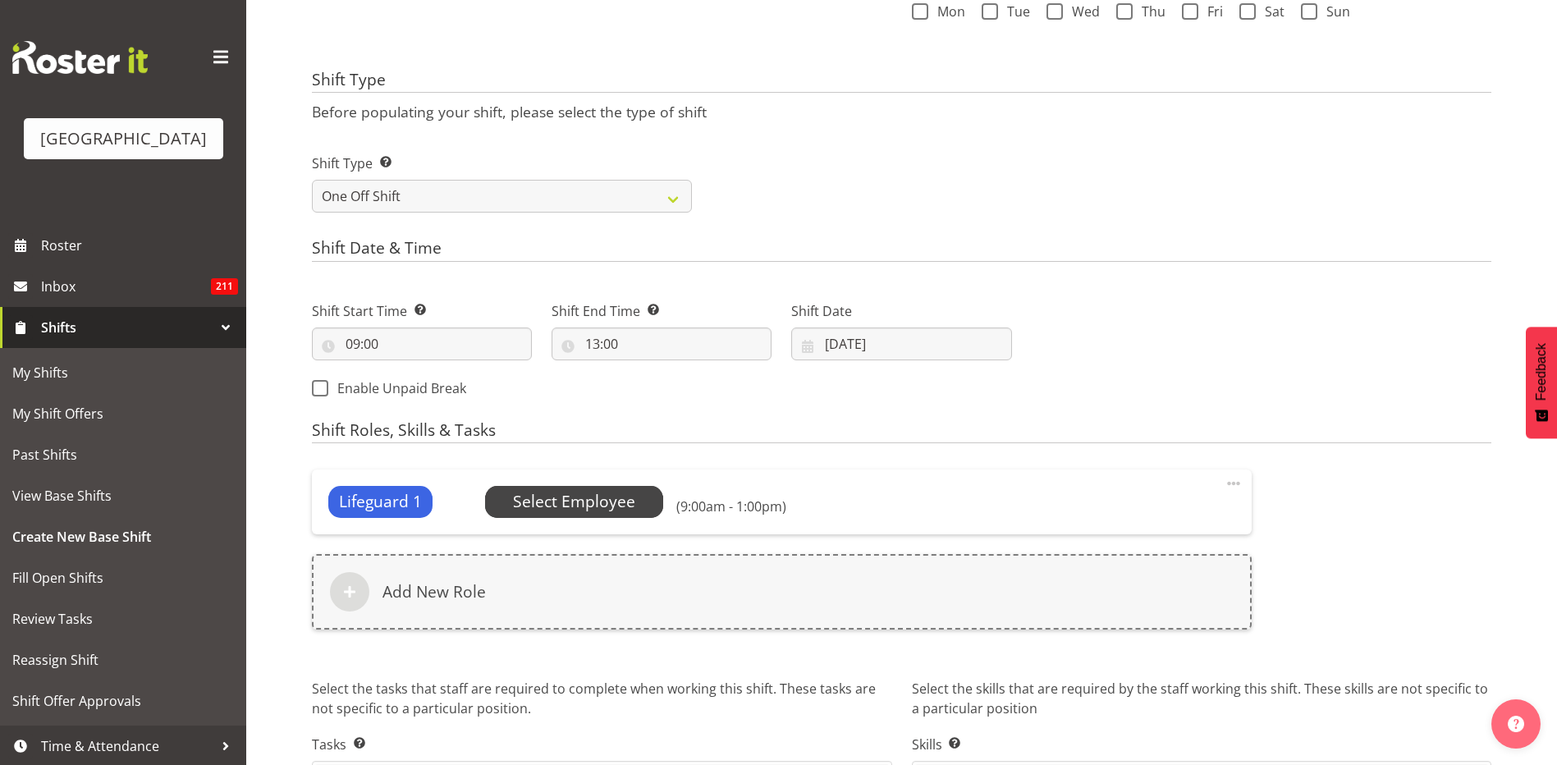
click at [534, 502] on span "Select Employee" at bounding box center [574, 502] width 122 height 24
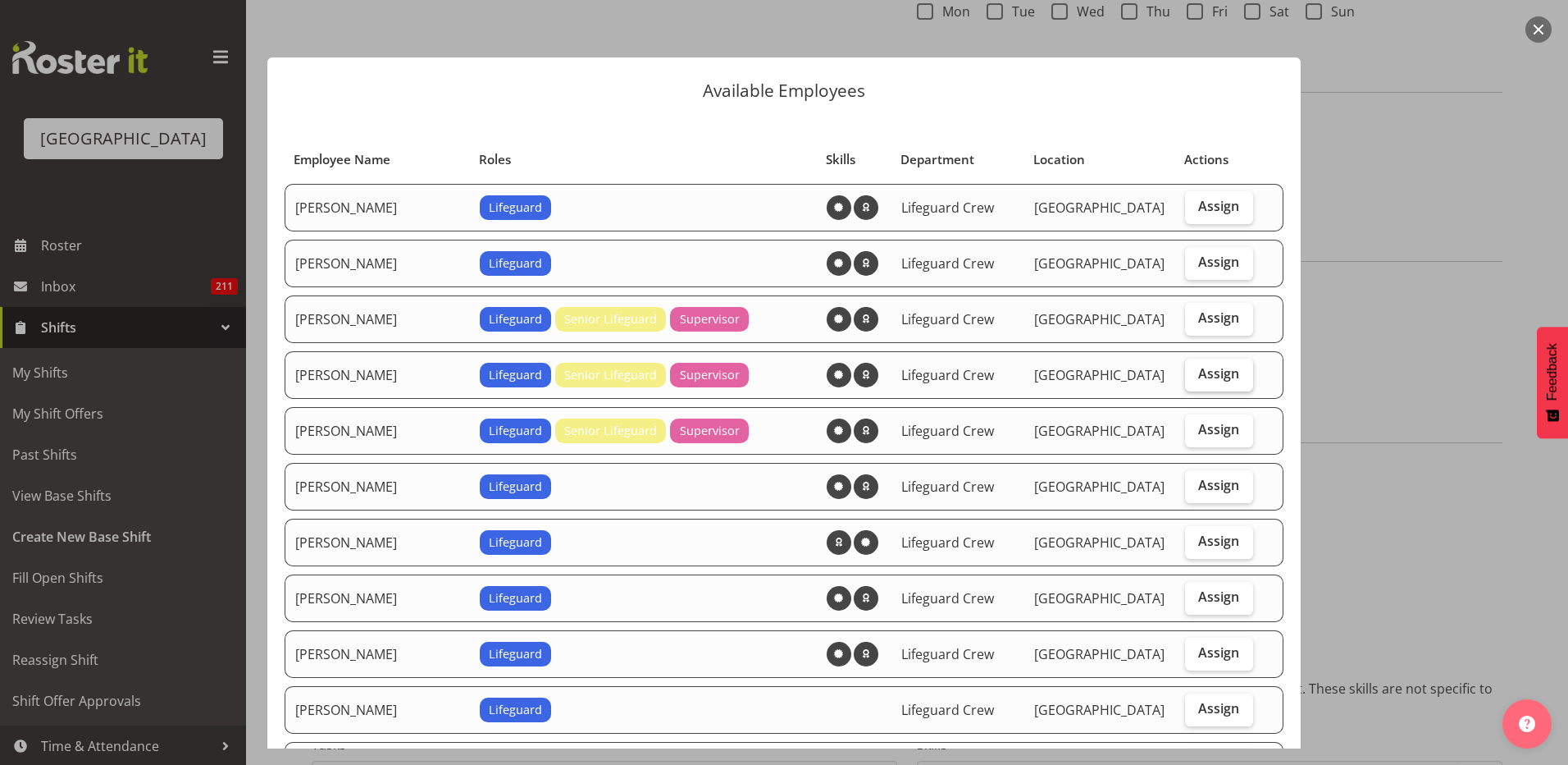
click at [1198, 378] on span "Assign" at bounding box center [1218, 373] width 41 height 16
click at [1188, 378] on input "Assign" at bounding box center [1190, 374] width 11 height 11
checkbox input "true"
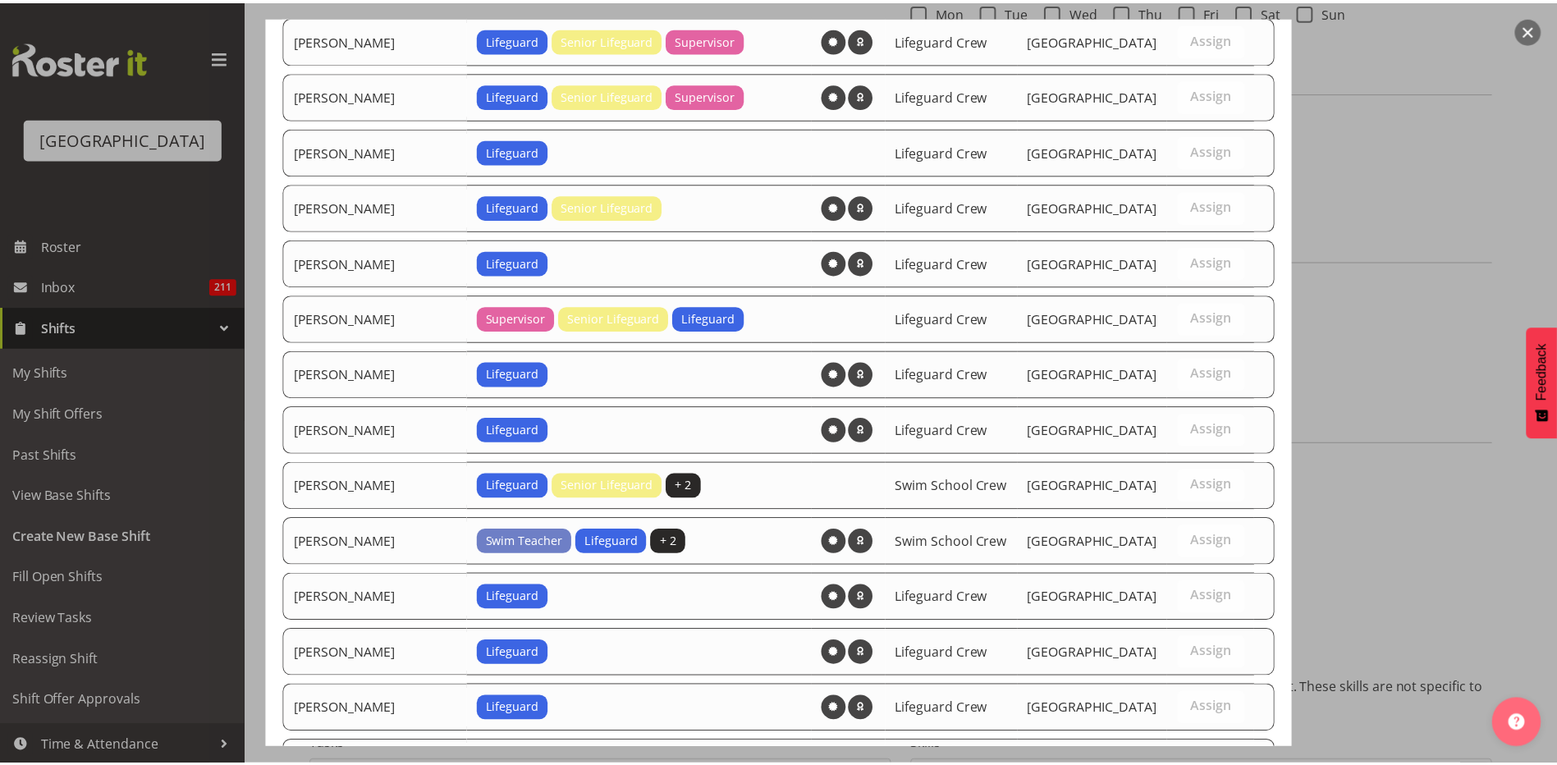
scroll to position [1539, 0]
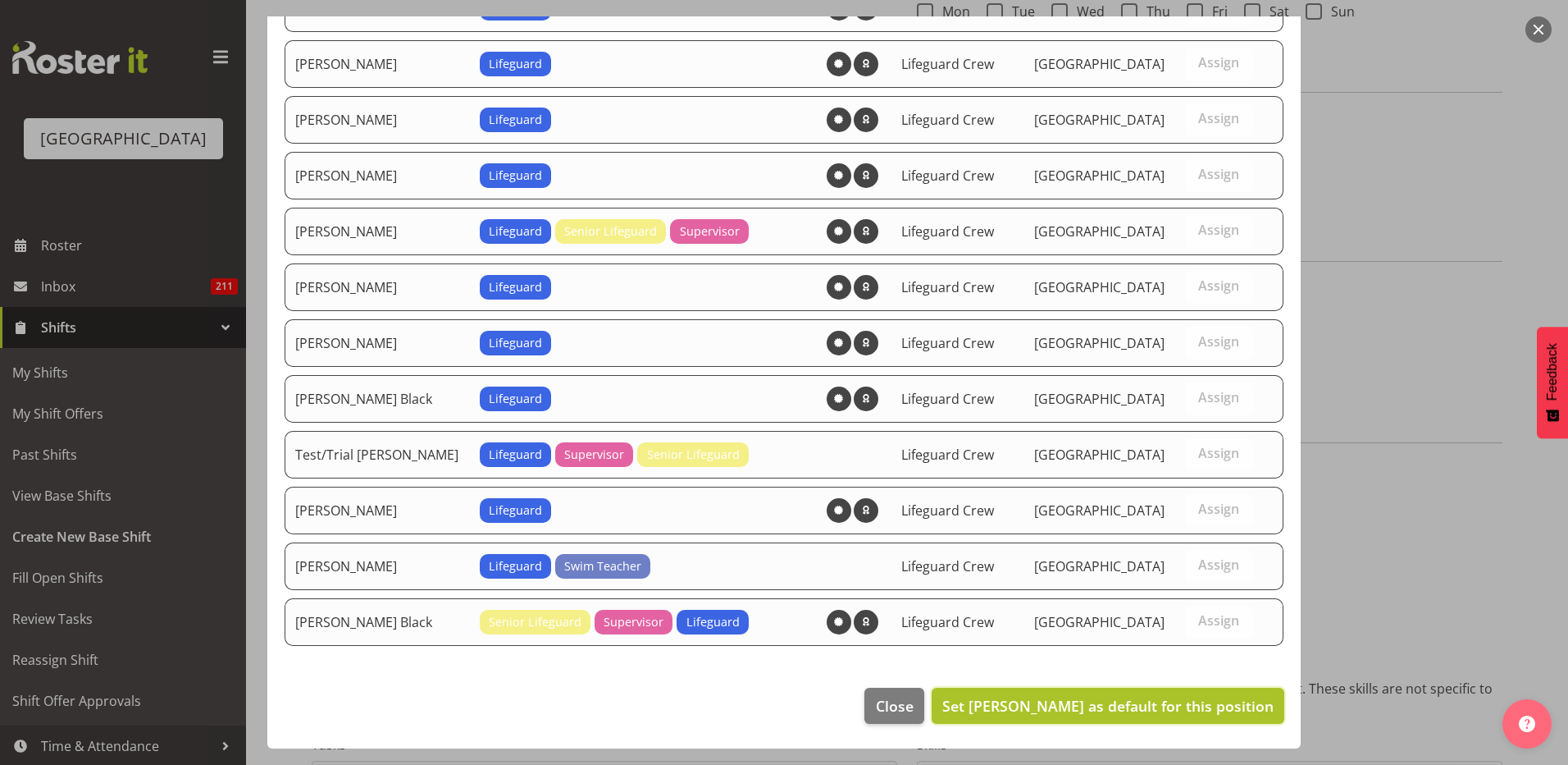
click at [1105, 713] on span "Set Alex Sansom as default for this position" at bounding box center [1108, 706] width 332 height 20
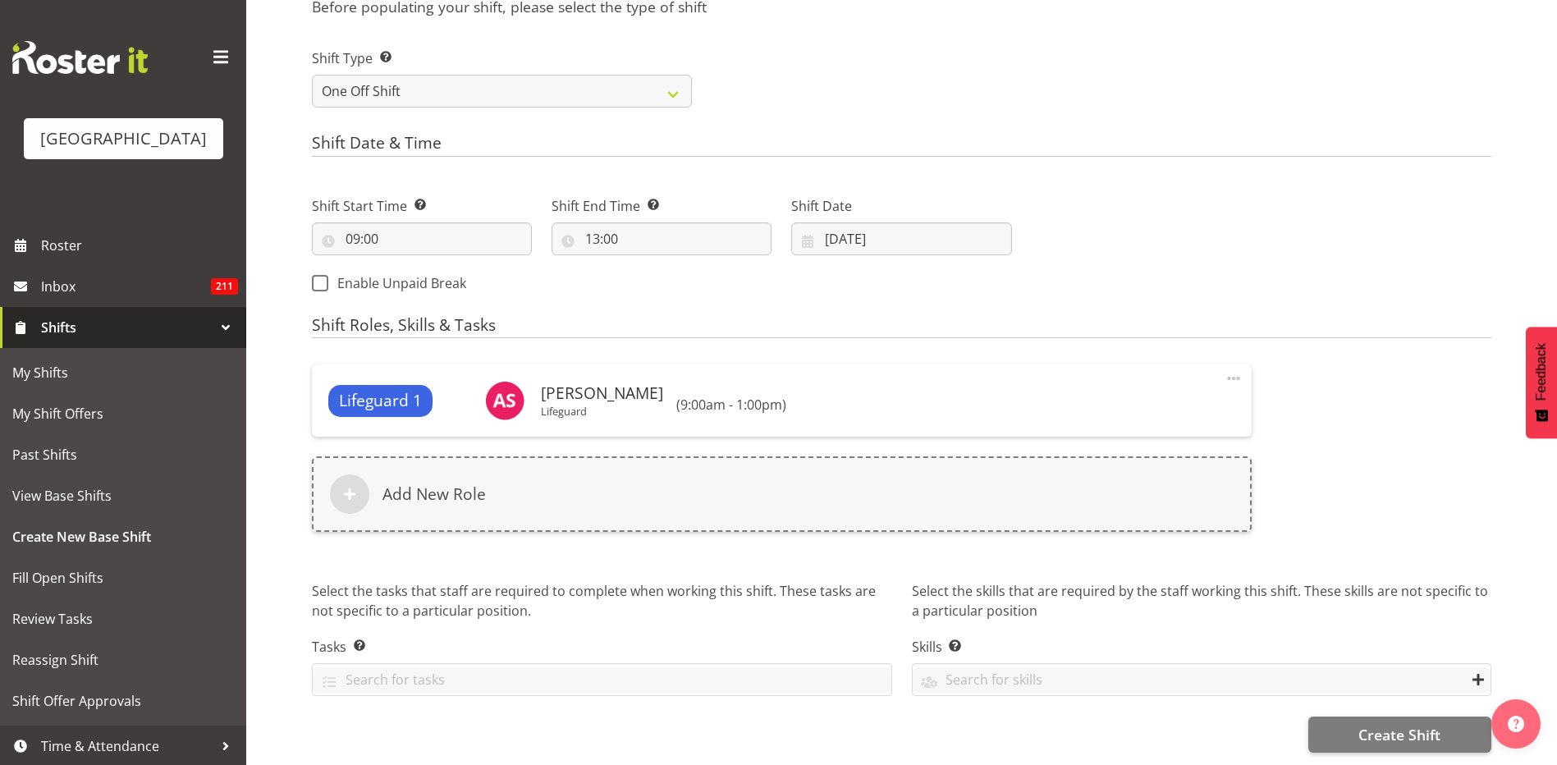
scroll to position [665, 0]
click at [1370, 726] on span "Create Shift" at bounding box center [1399, 734] width 82 height 21
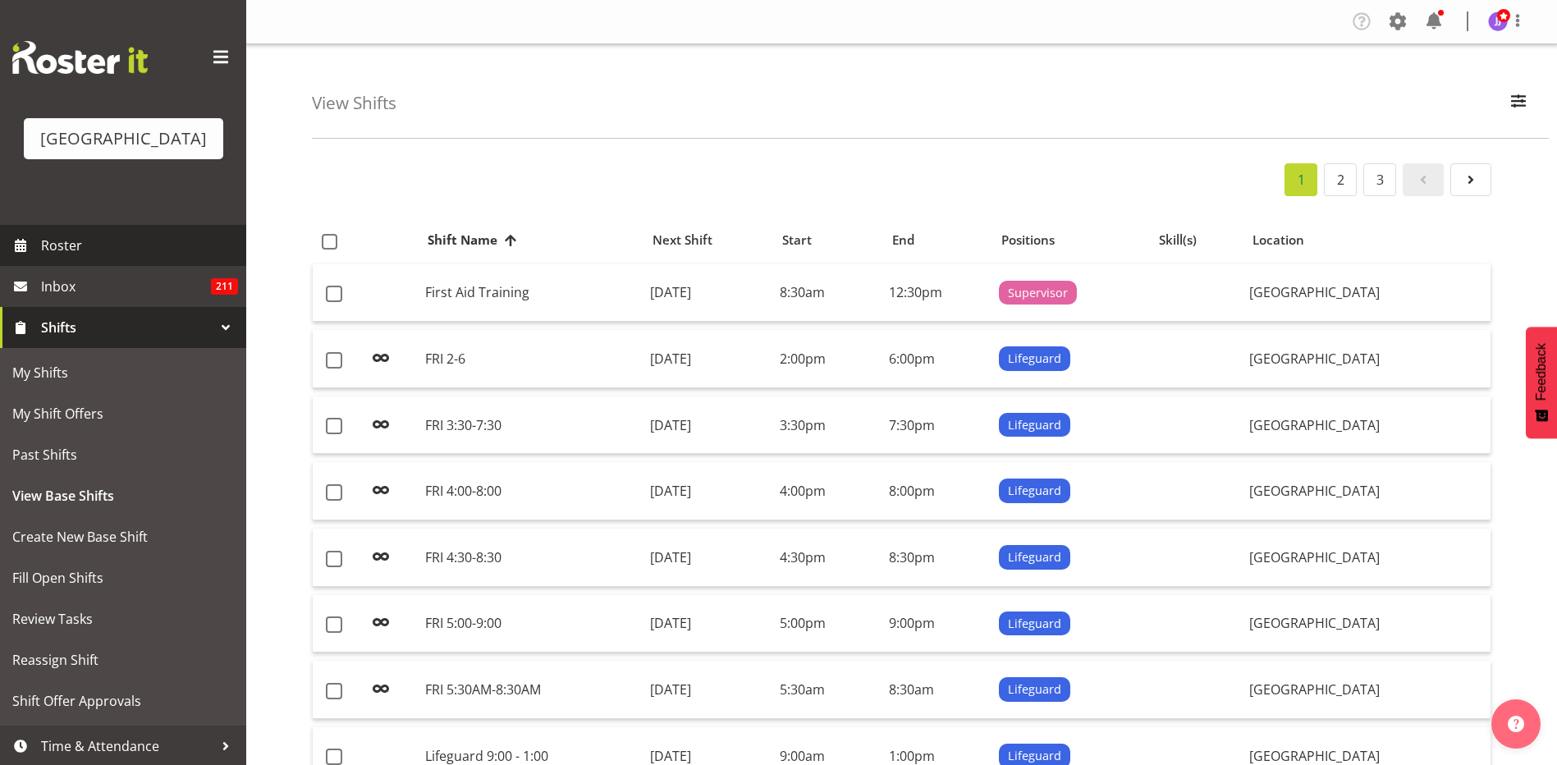
click at [134, 237] on span "Roster" at bounding box center [139, 245] width 197 height 25
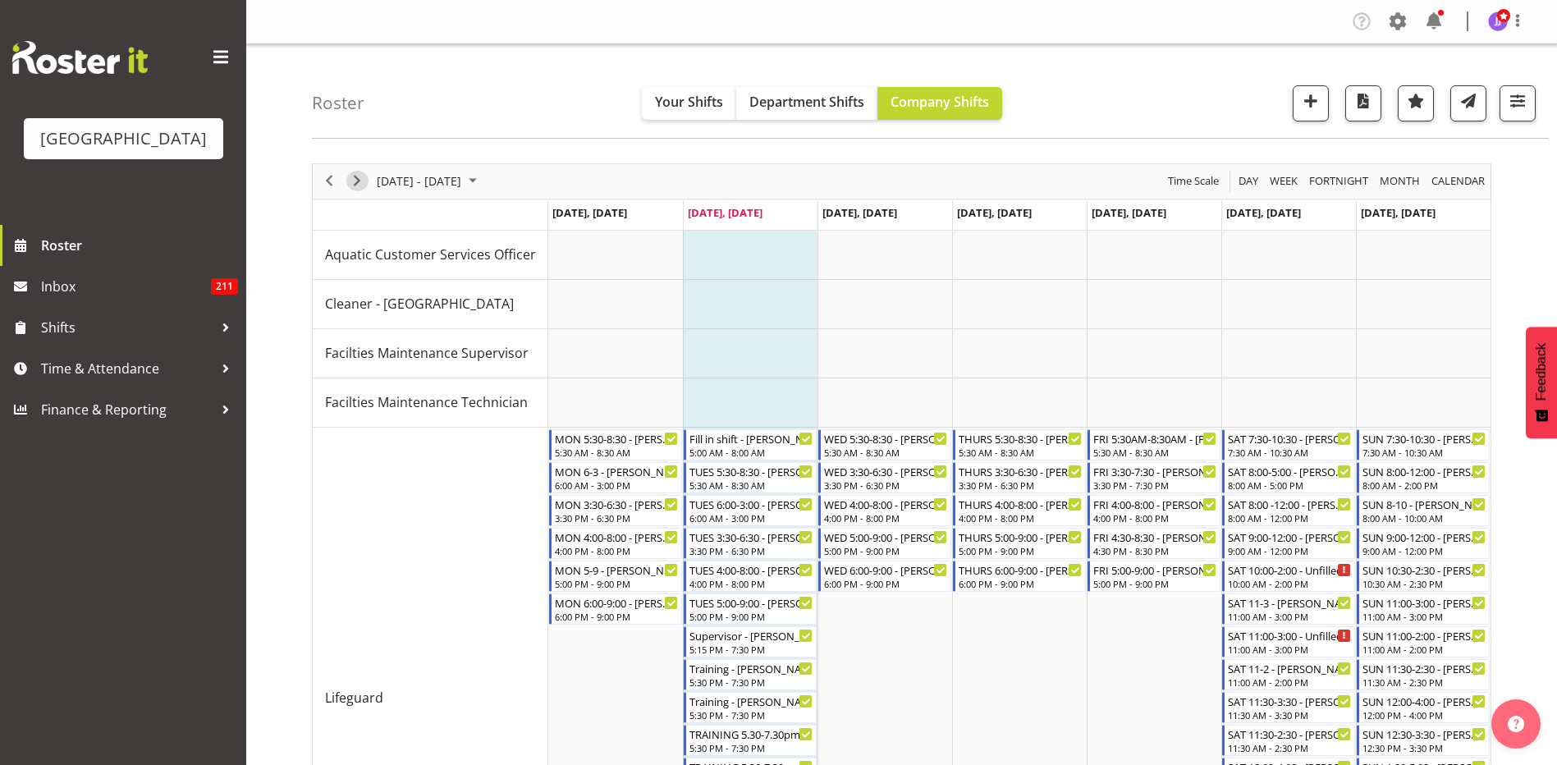
click at [356, 184] on span "Next" at bounding box center [357, 181] width 20 height 21
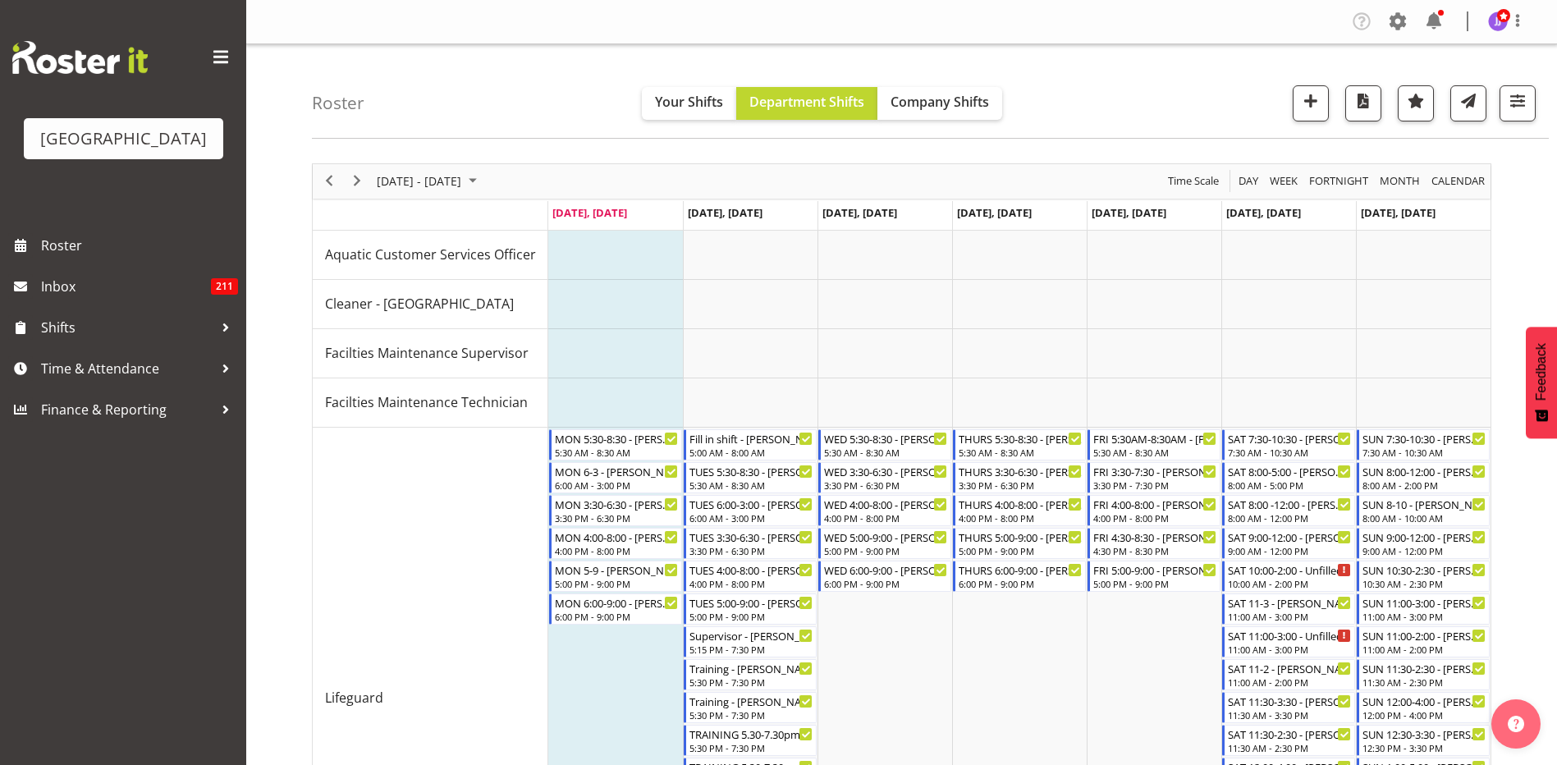
scroll to position [67, 0]
